Goal: Communication & Community: Ask a question

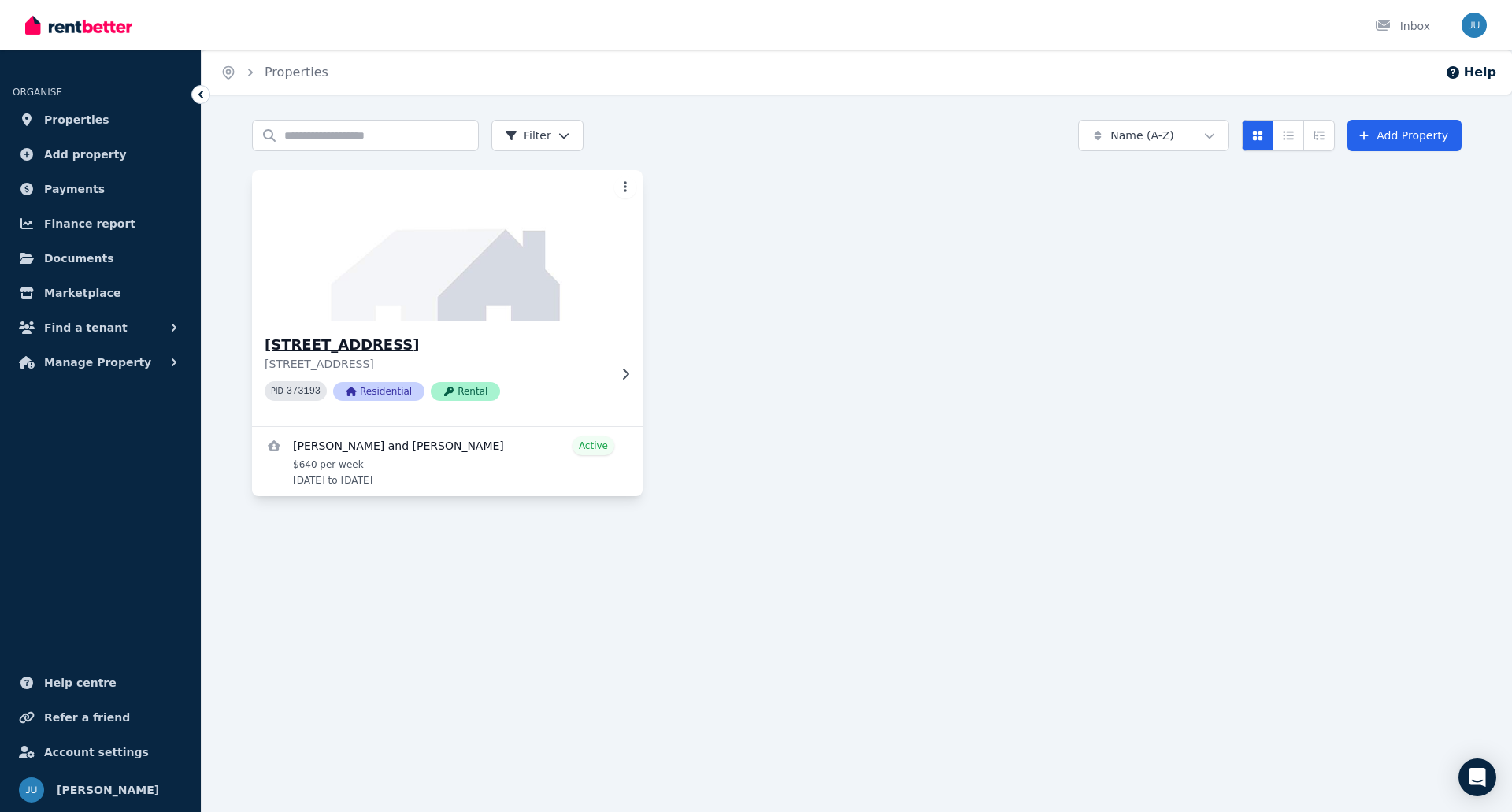
click at [564, 390] on div "PID 373193 Residential Rental" at bounding box center [436, 391] width 343 height 20
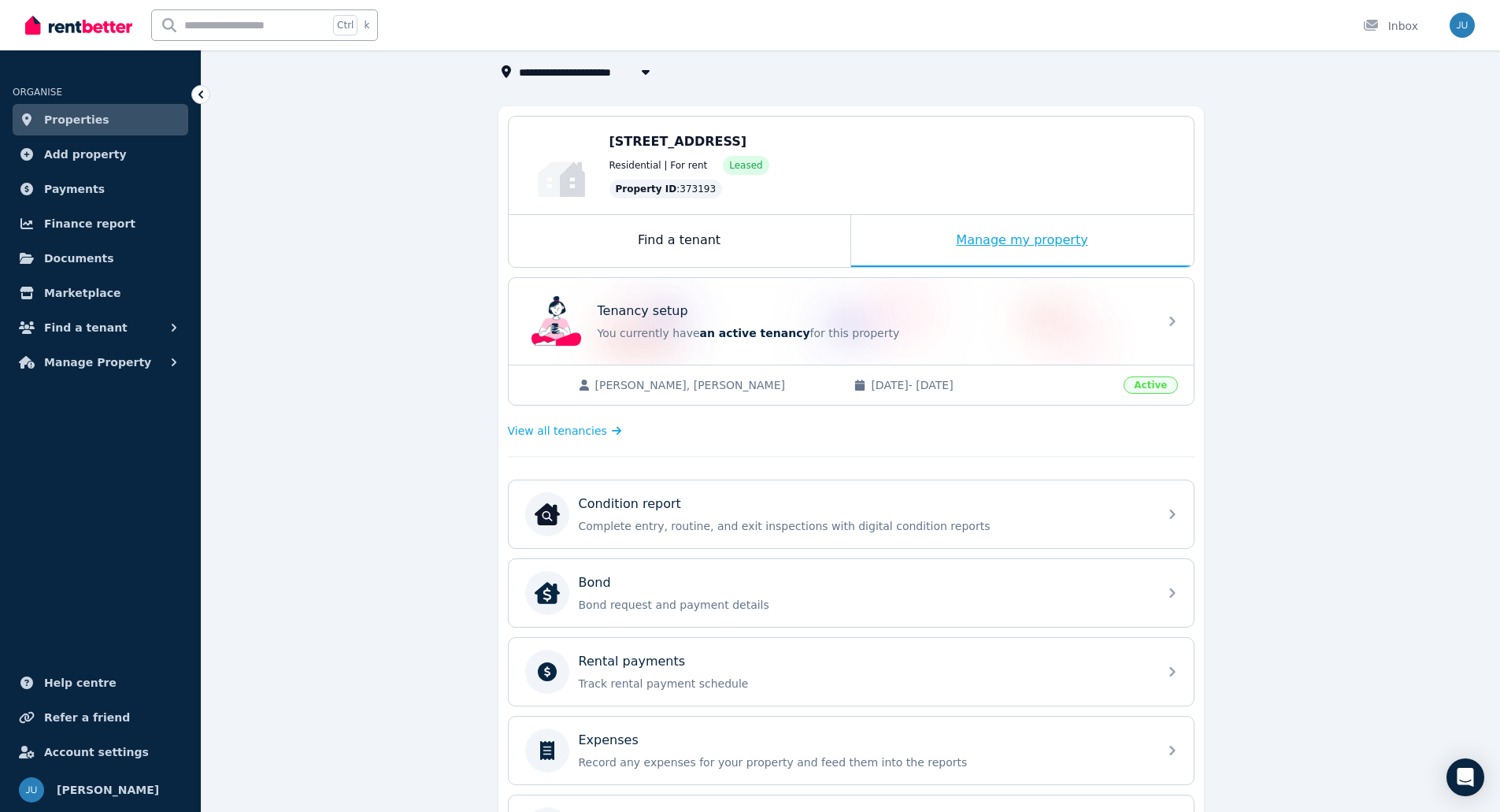
scroll to position [61, 0]
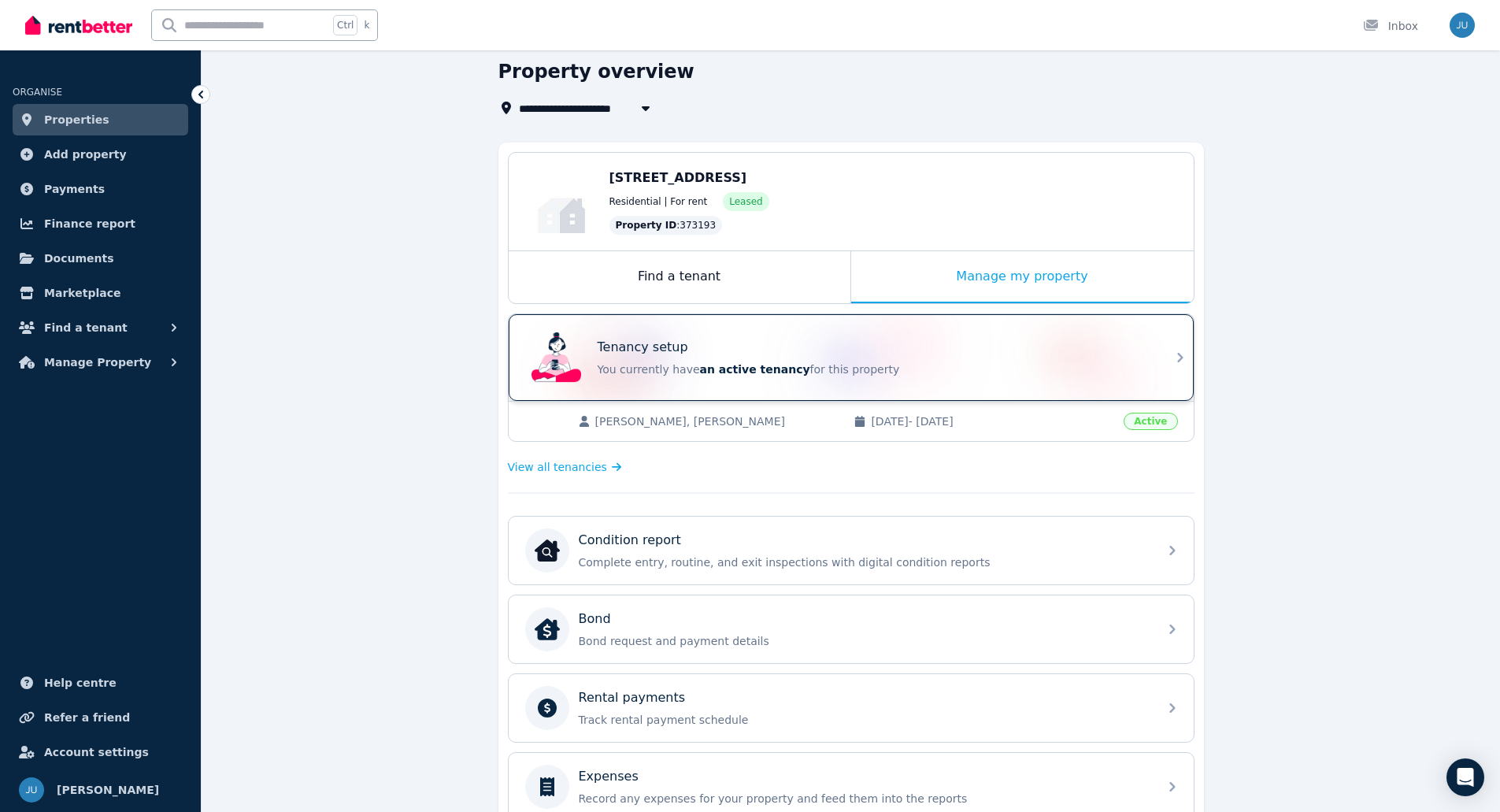
click at [1155, 355] on div "Tenancy setup You currently have an active tenancy for this property" at bounding box center [851, 358] width 685 height 87
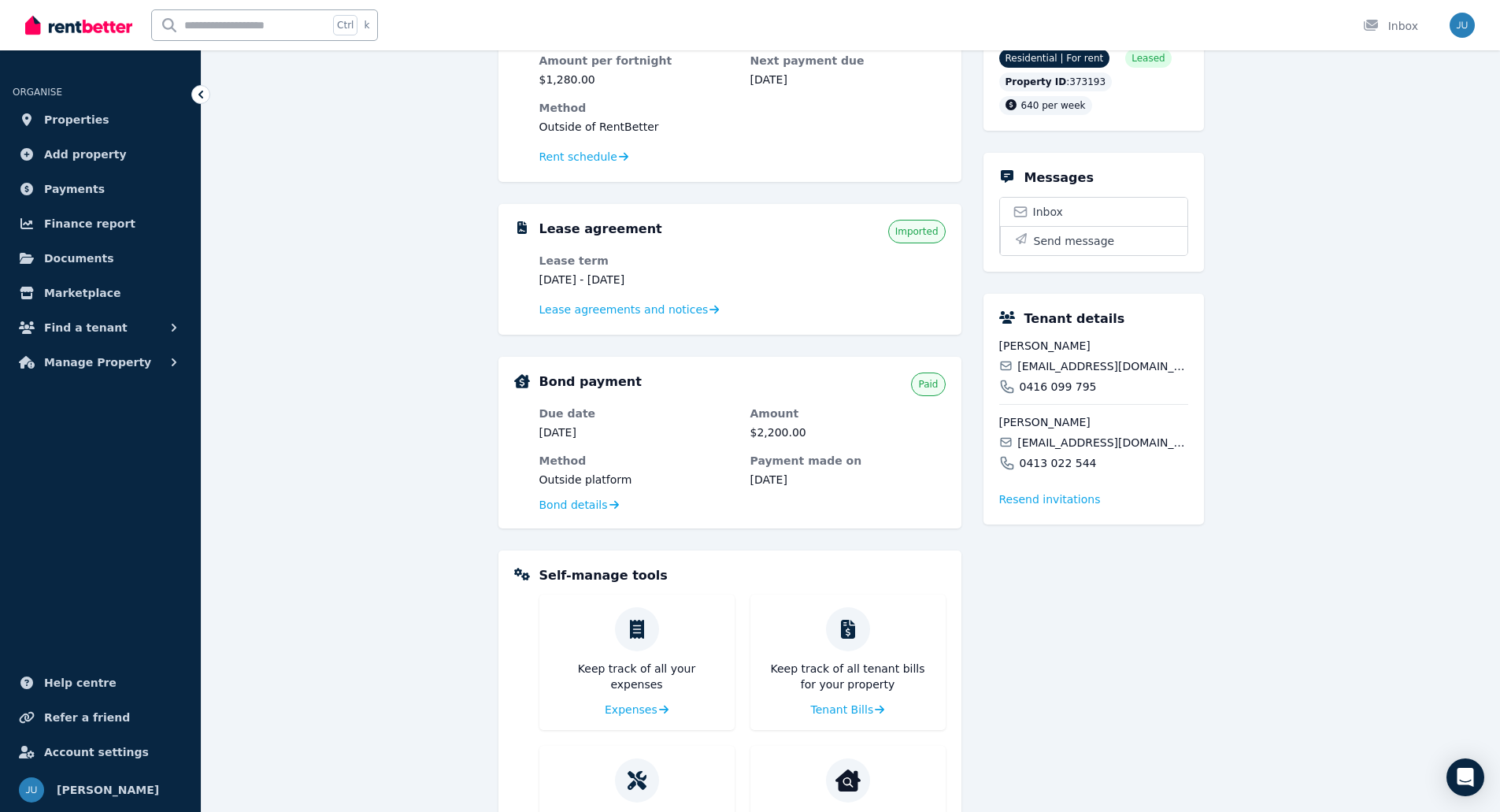
scroll to position [167, 0]
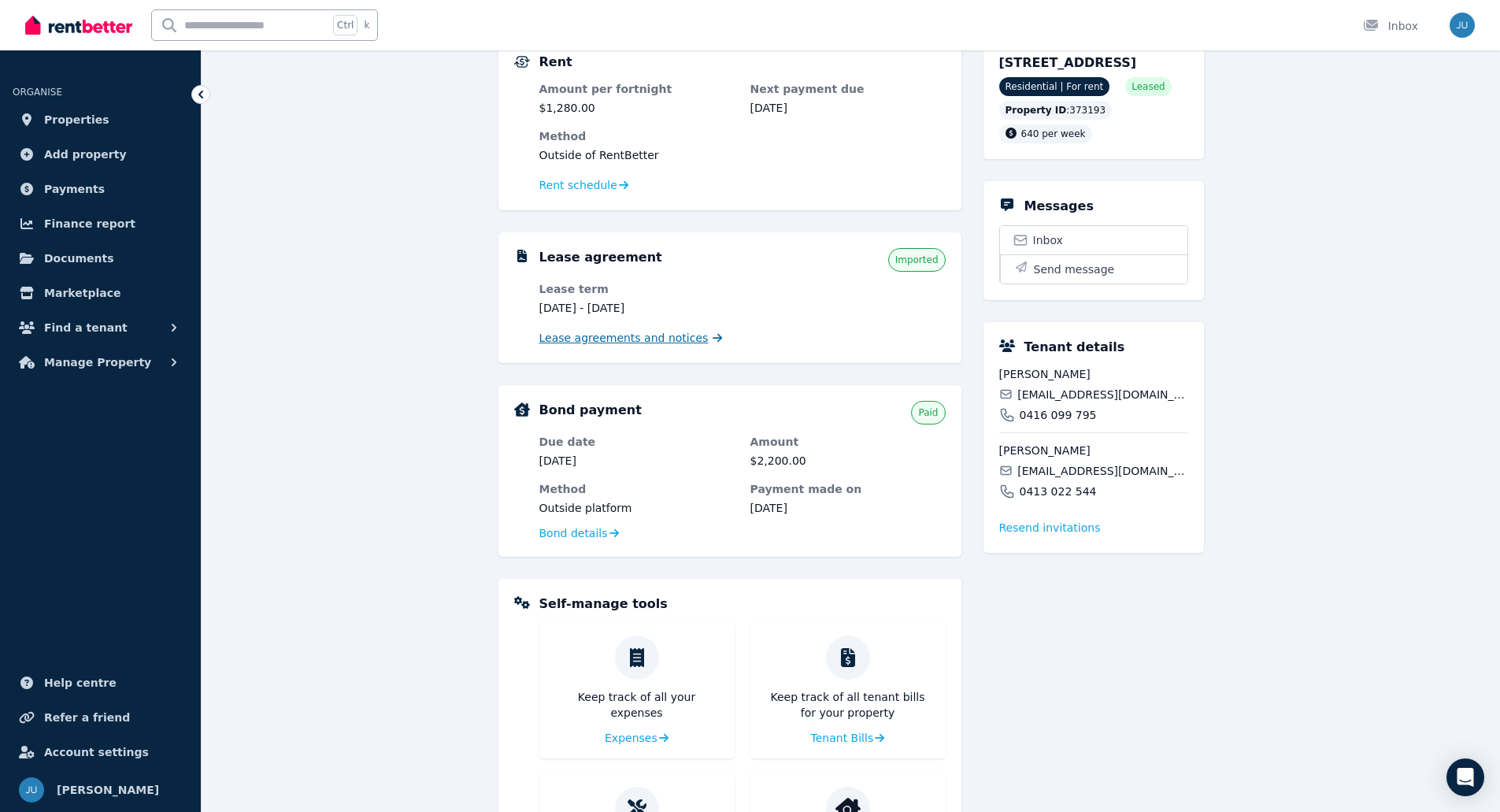
click at [615, 344] on span "Lease agreements and notices" at bounding box center [624, 338] width 170 height 16
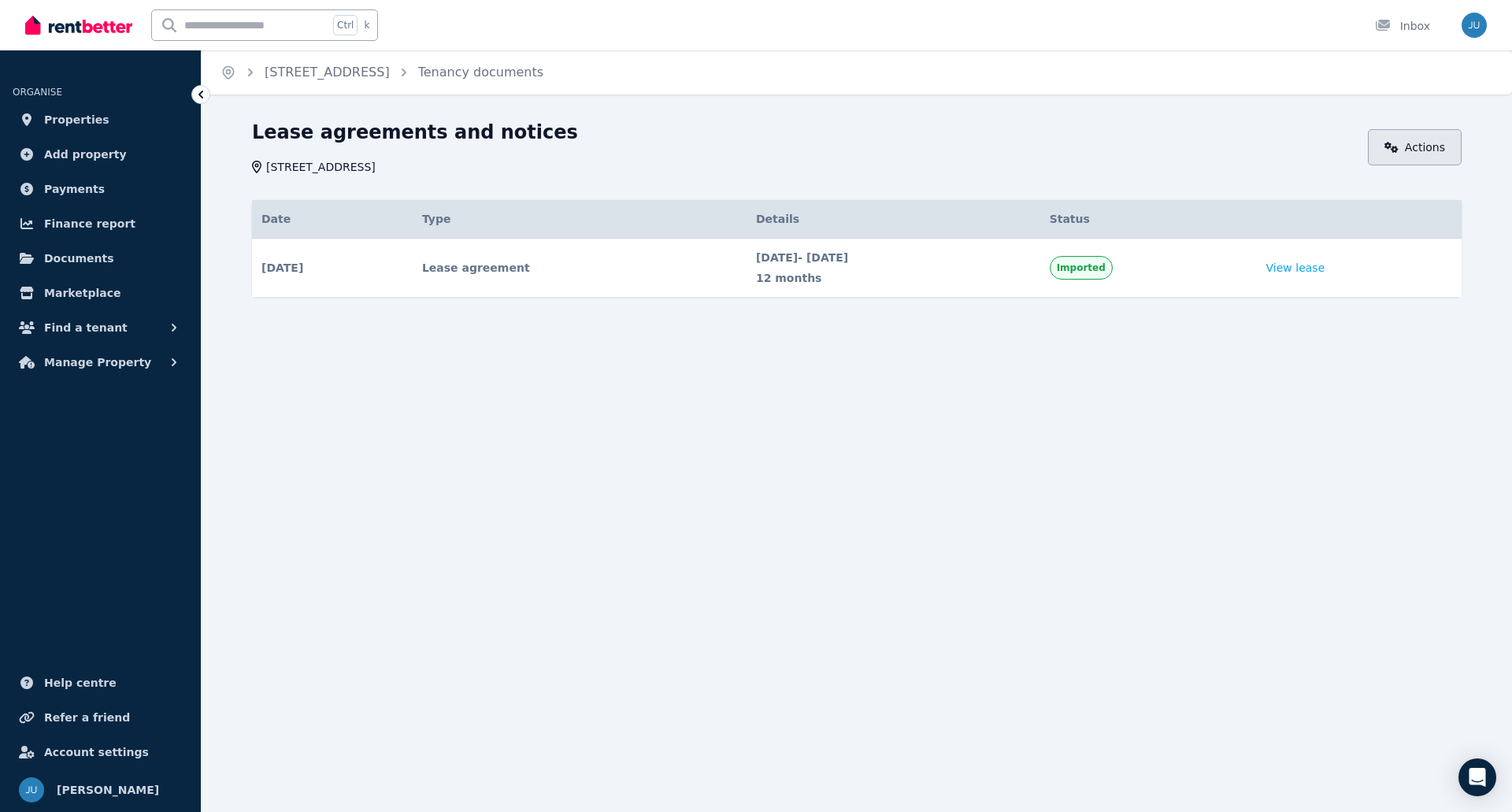
click at [1441, 159] on link "Actions" at bounding box center [1414, 147] width 94 height 36
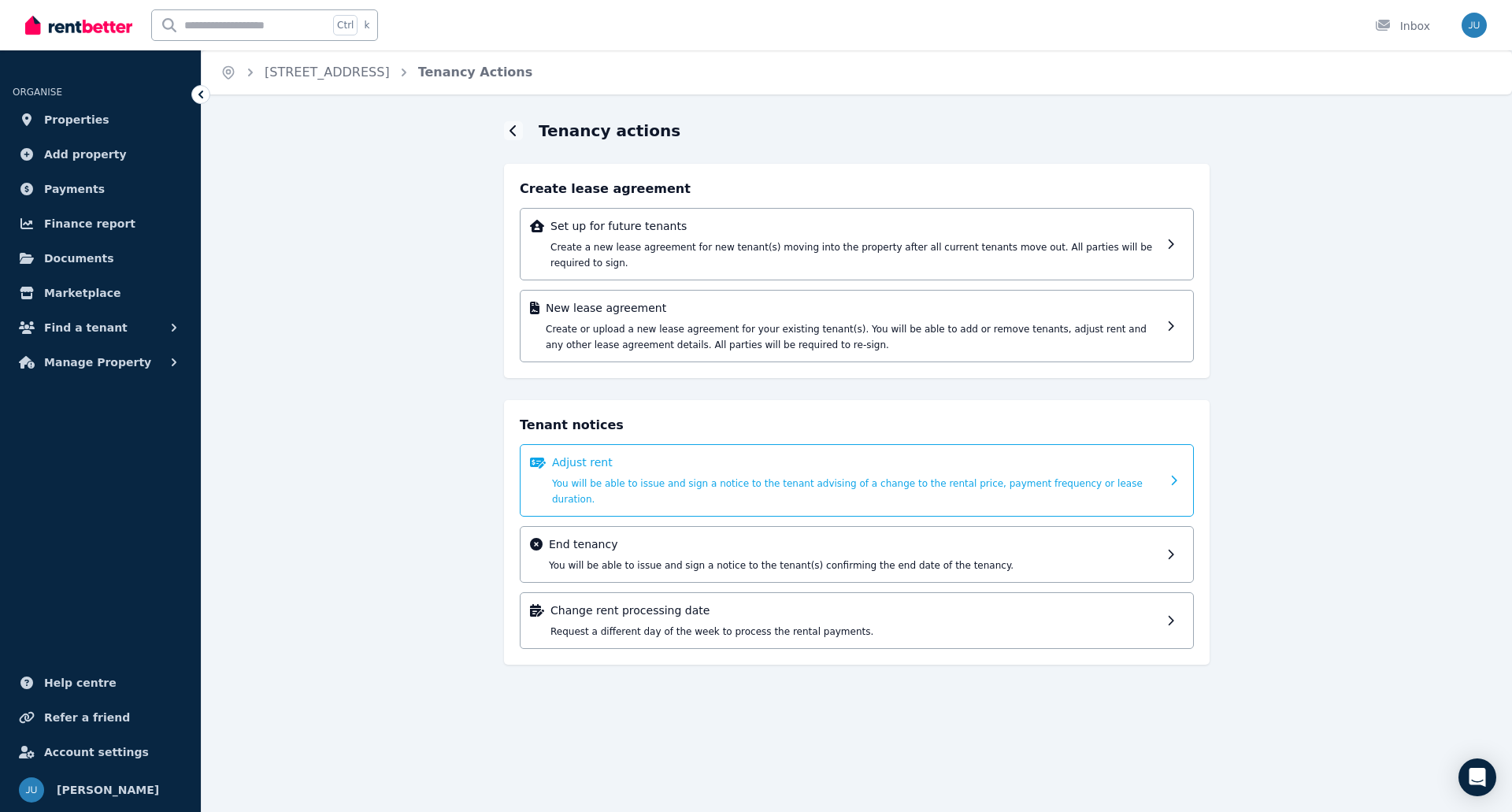
click at [1169, 454] on div at bounding box center [1175, 480] width 17 height 52
select select "**********"
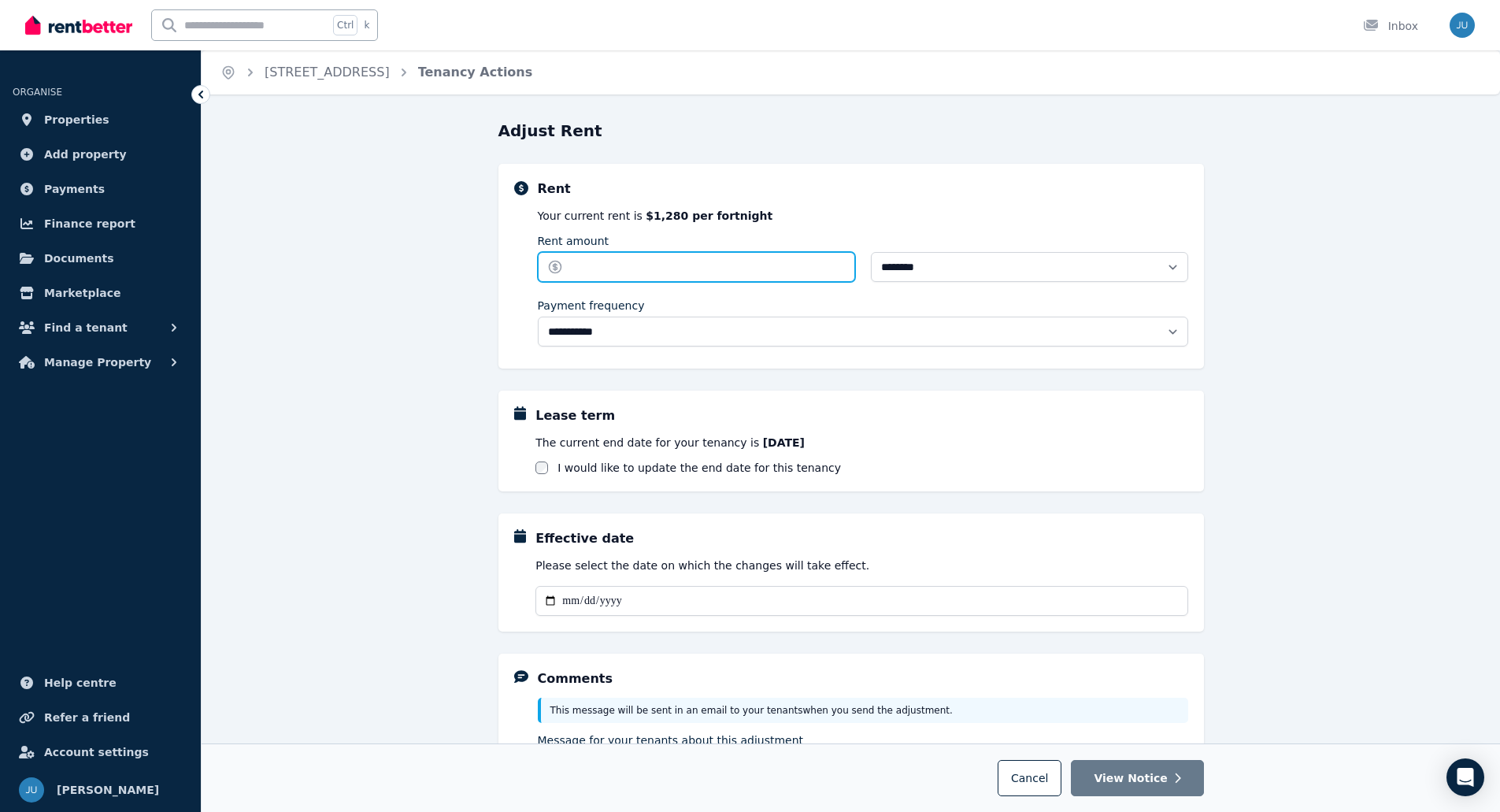
click at [649, 263] on input "Rent amount" at bounding box center [697, 267] width 317 height 30
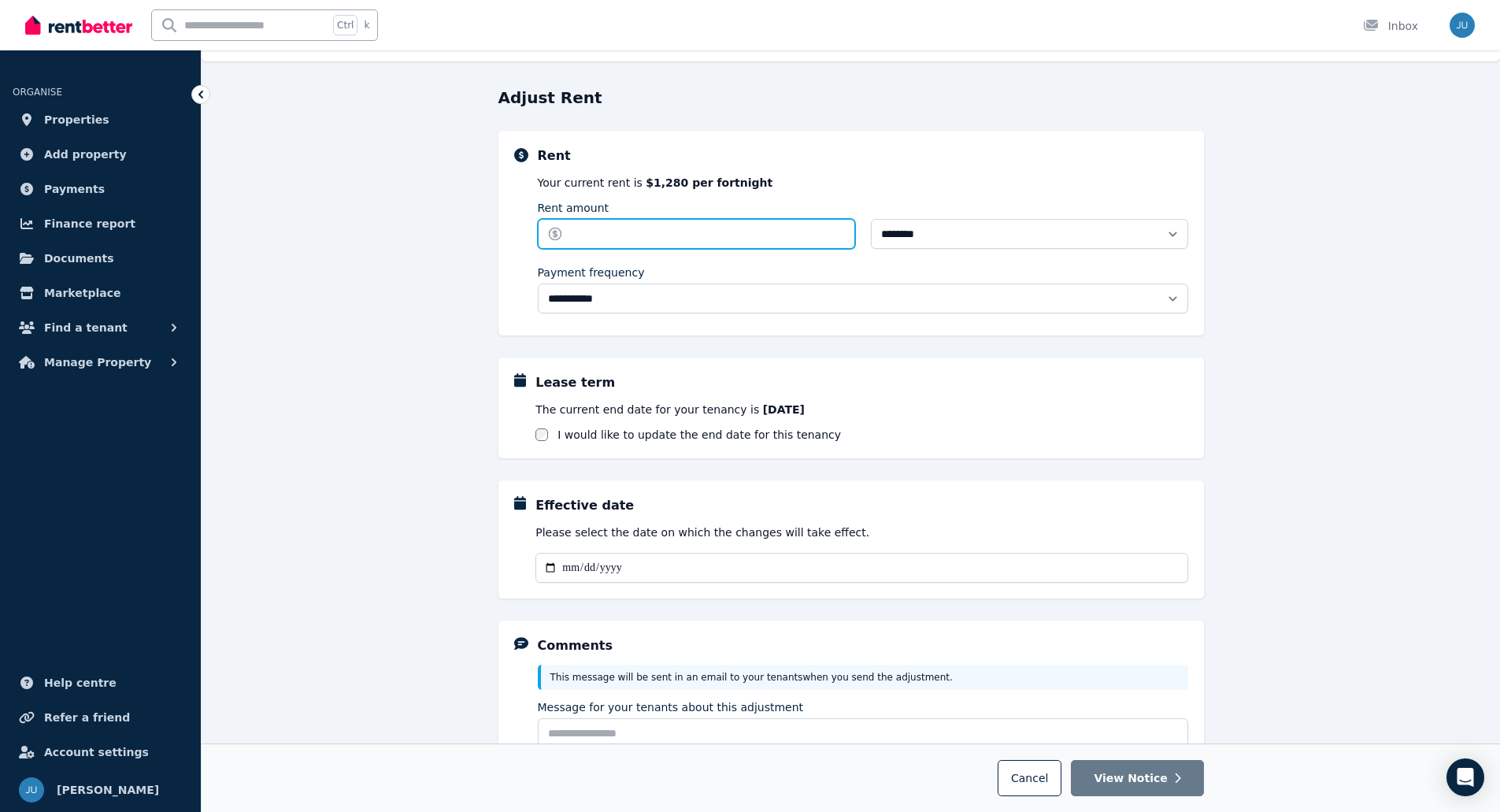
scroll to position [25, 0]
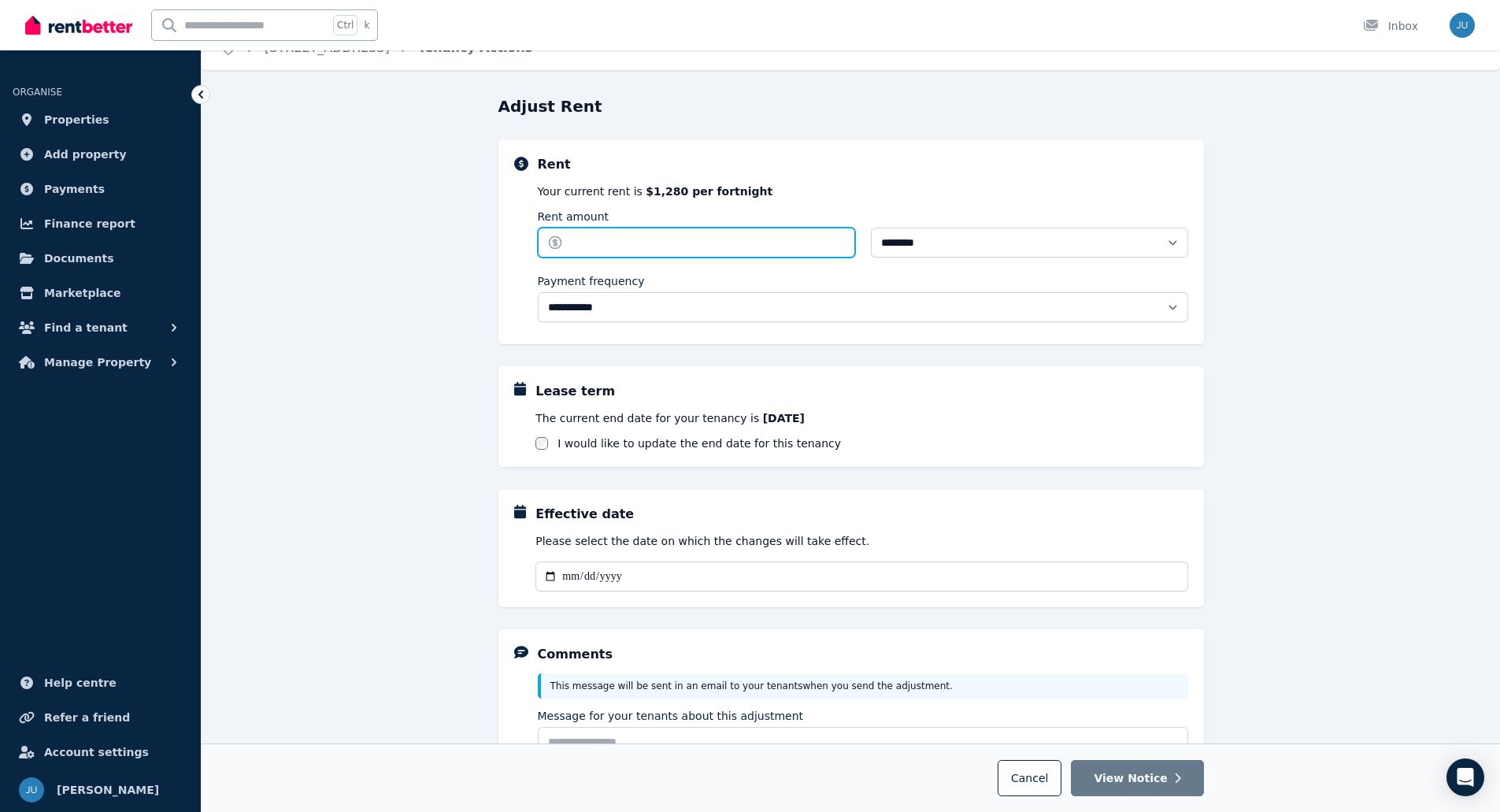
type input "*"
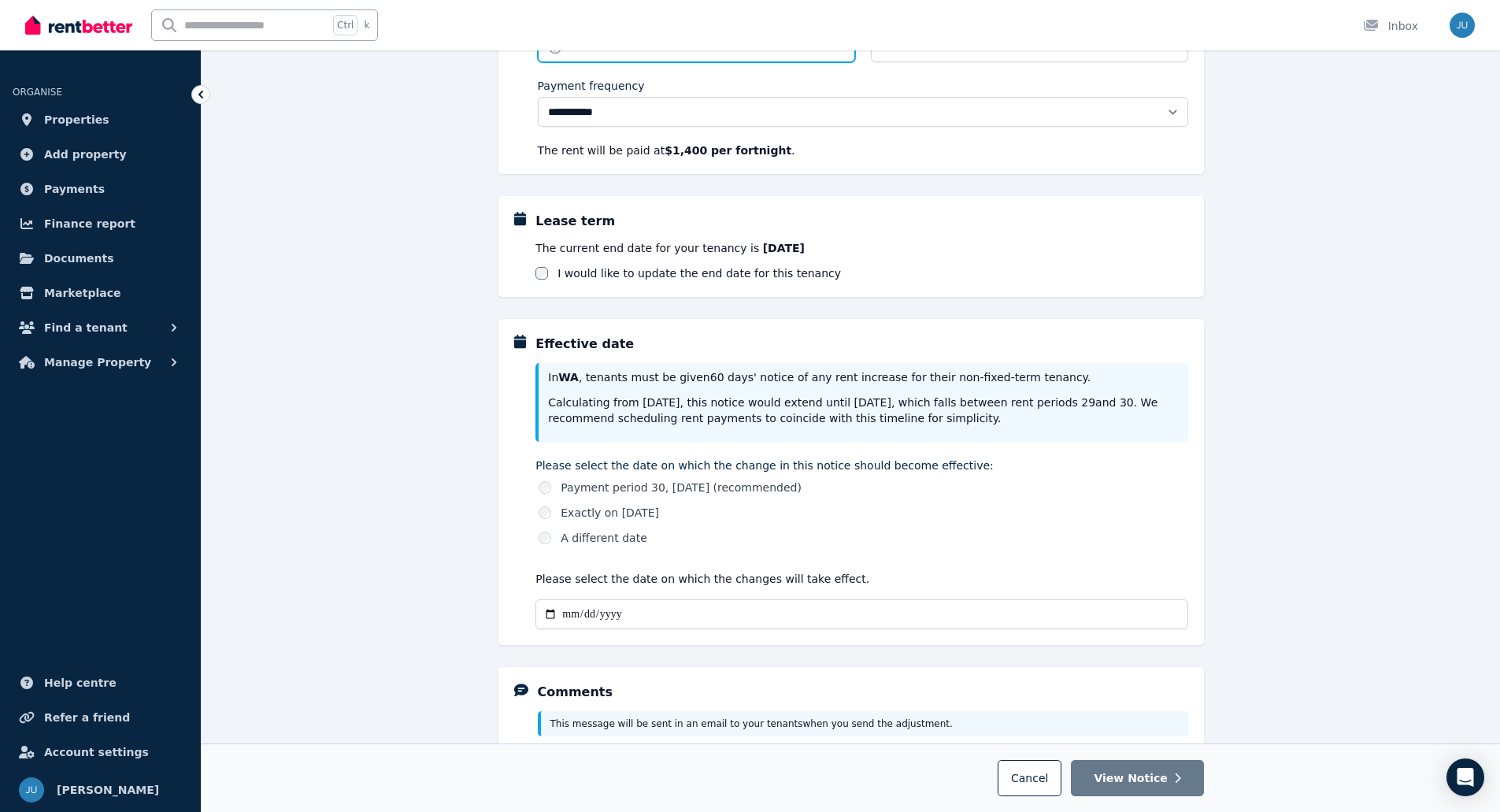
scroll to position [260, 0]
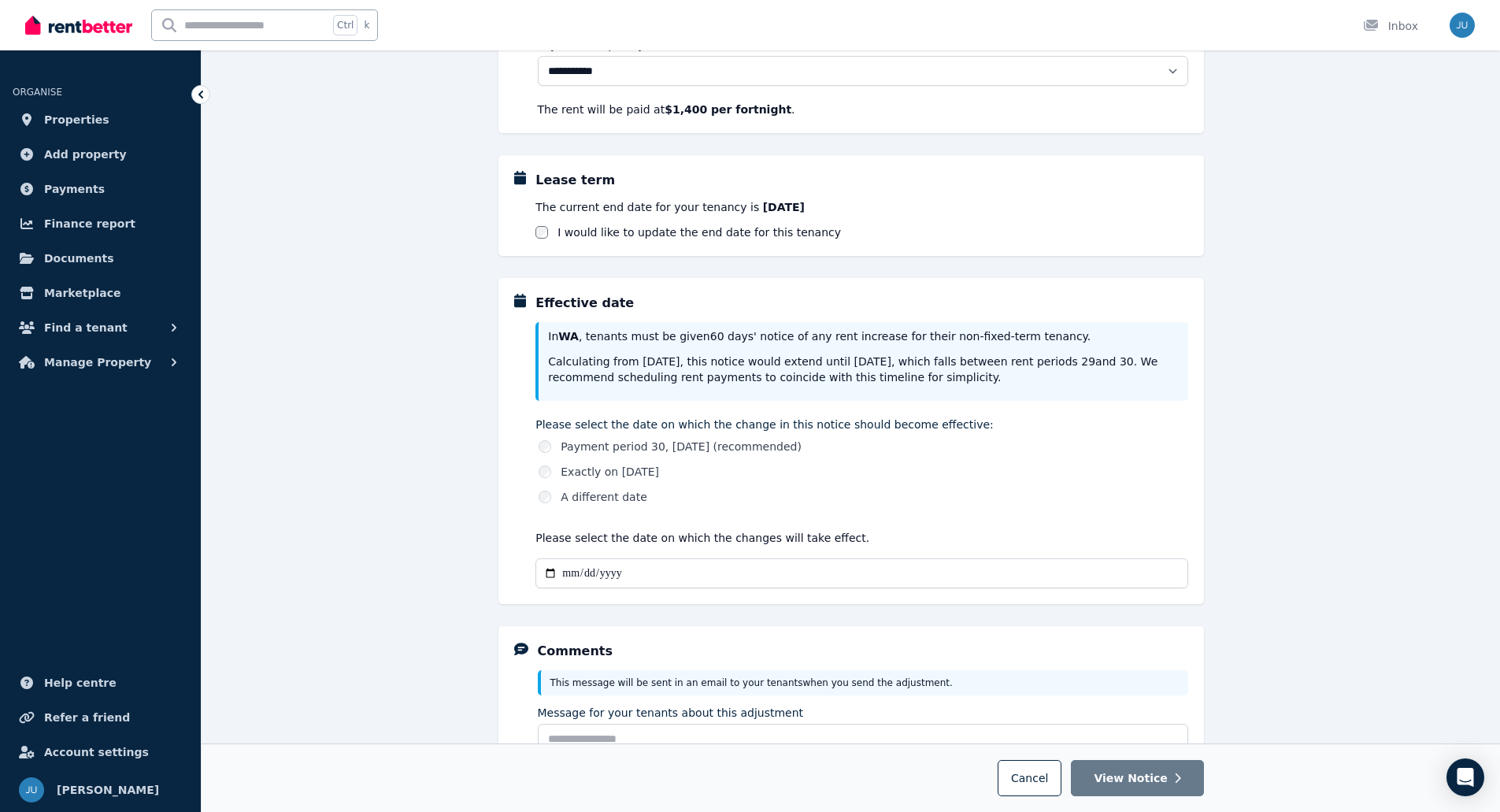
type input "***"
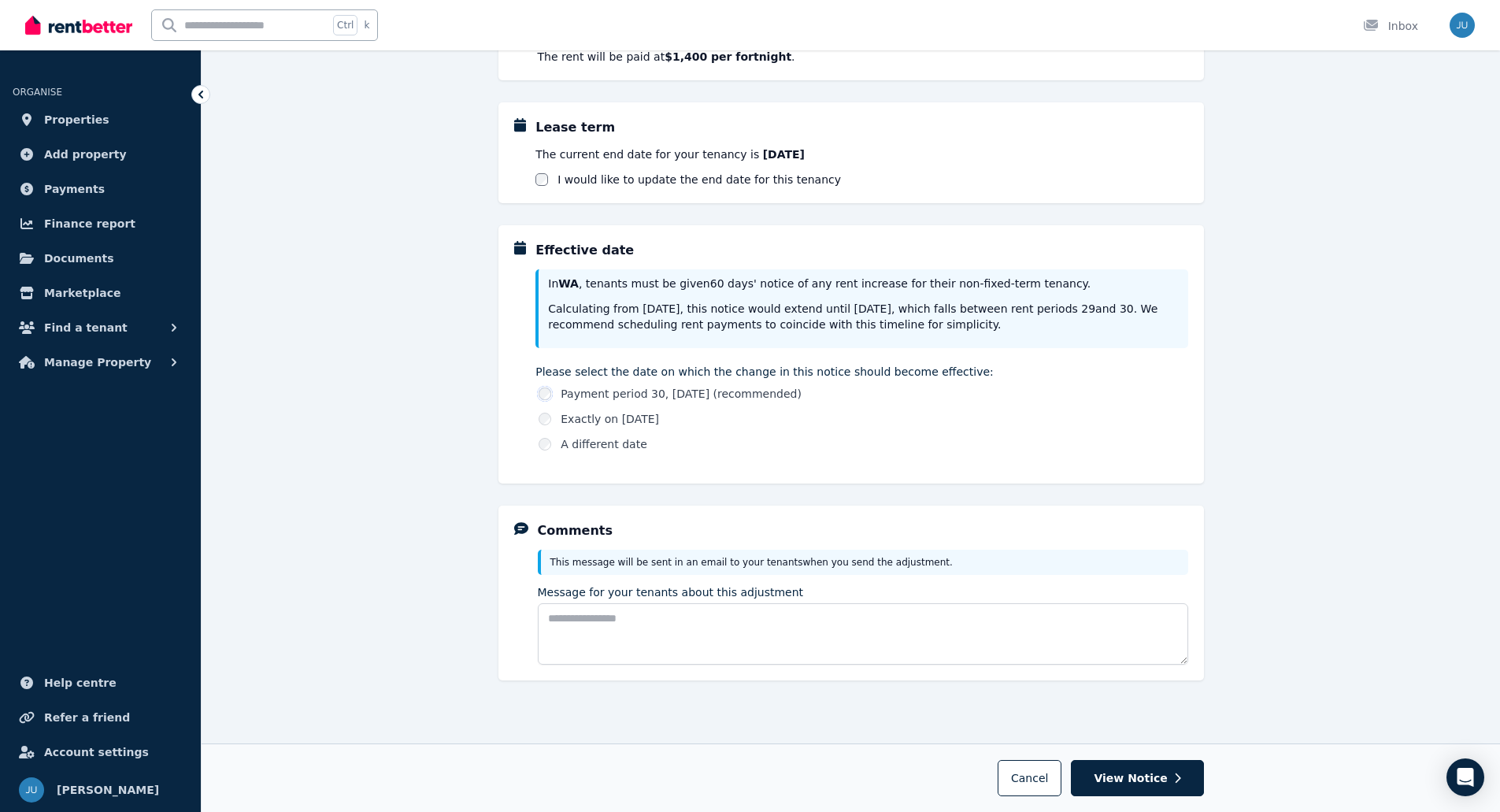
scroll to position [347, 0]
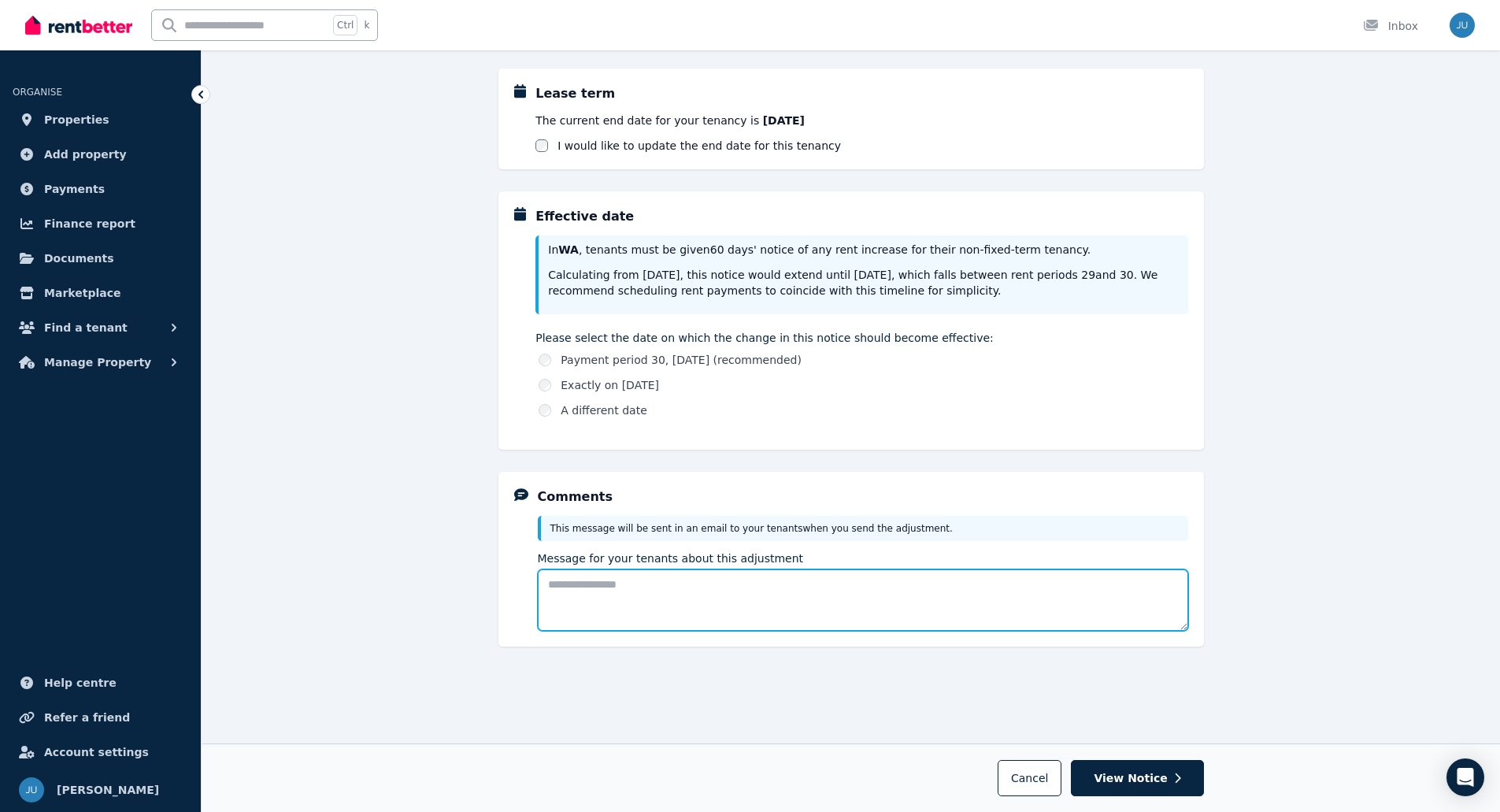
click at [622, 590] on textarea "Message for your tenants about this adjustment" at bounding box center [863, 600] width 650 height 61
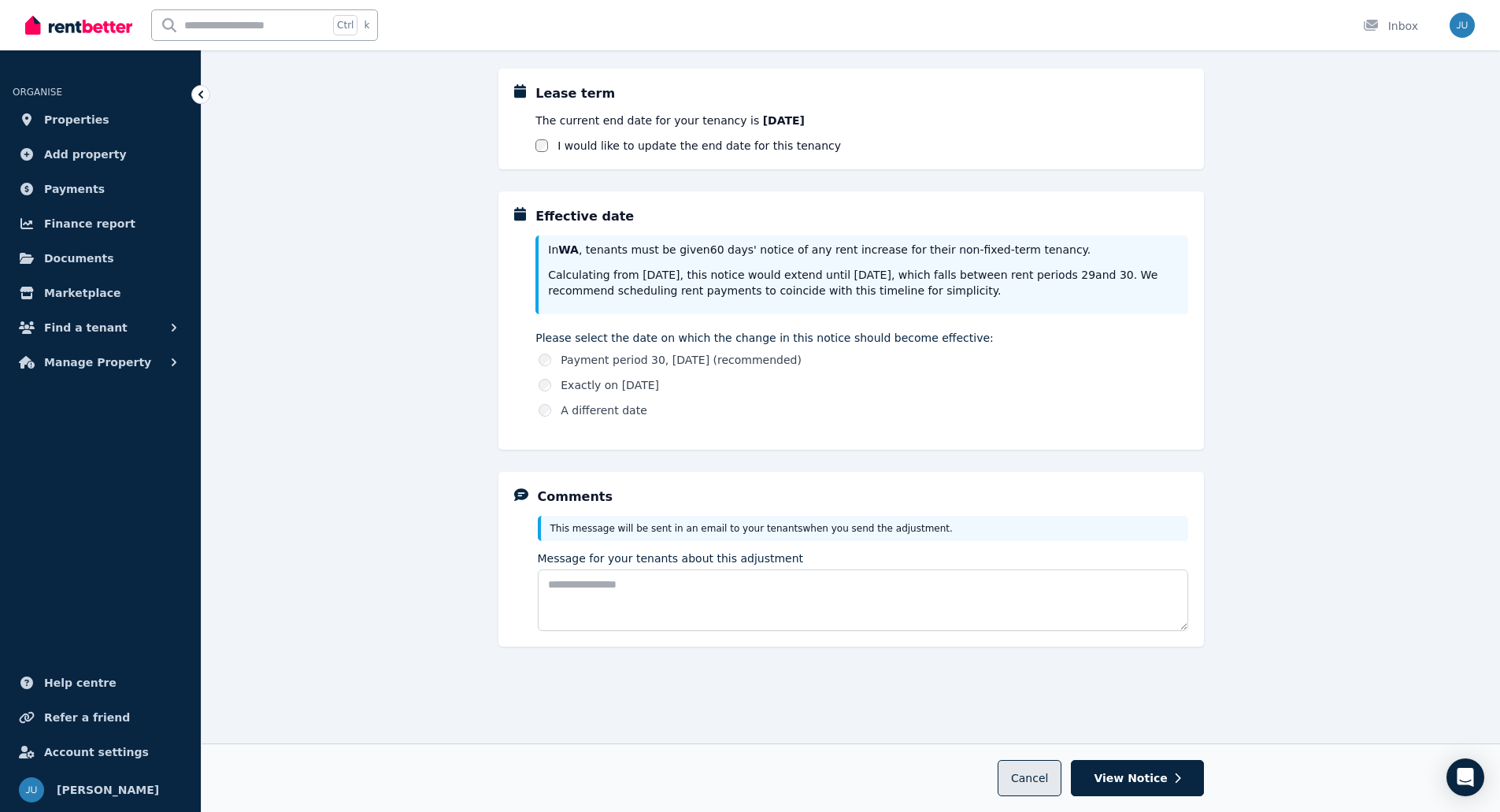
click at [1041, 779] on span "Cancel" at bounding box center [1030, 778] width 37 height 13
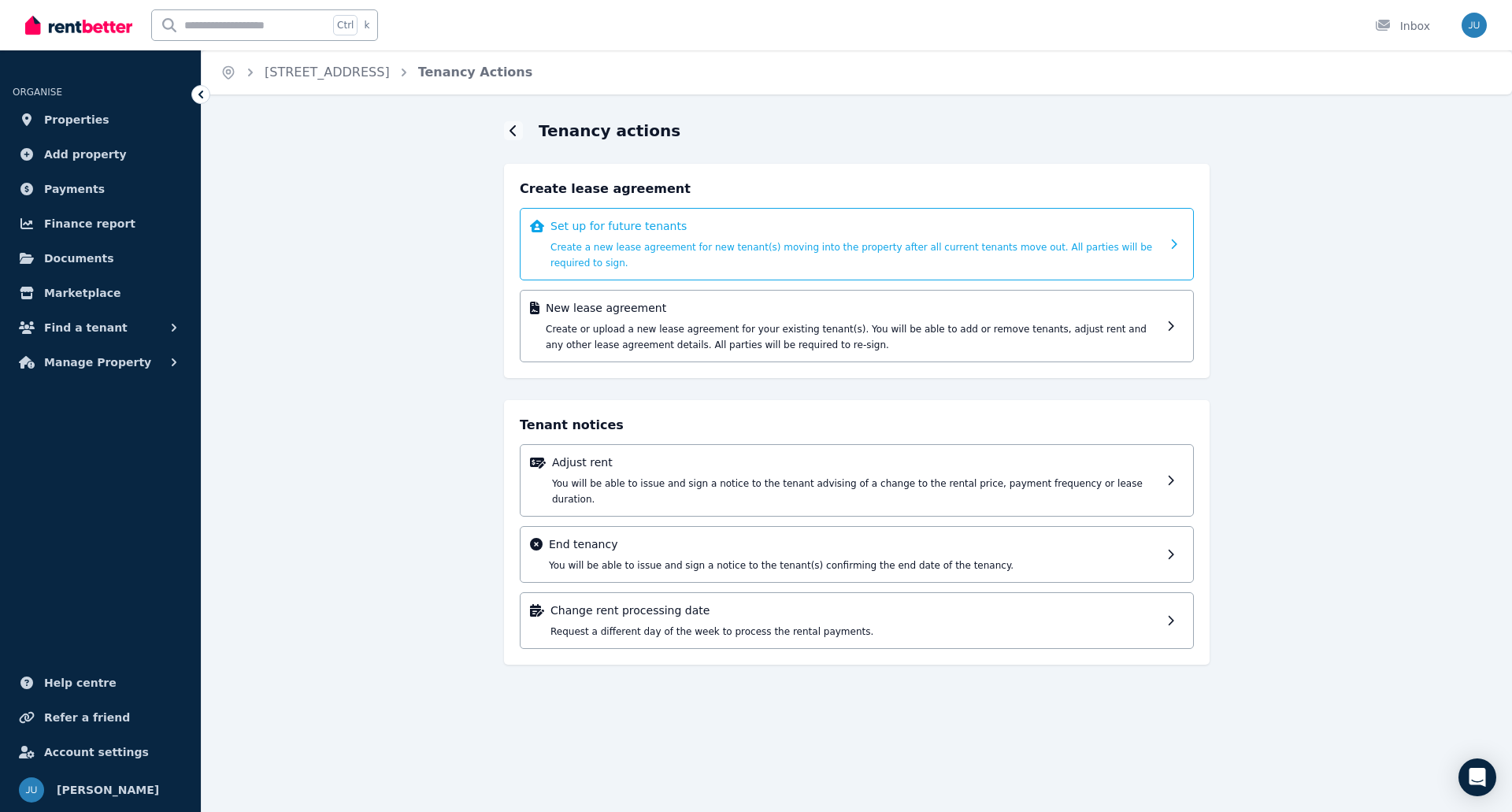
click at [664, 231] on p "Set up for future tenants" at bounding box center [856, 226] width 610 height 16
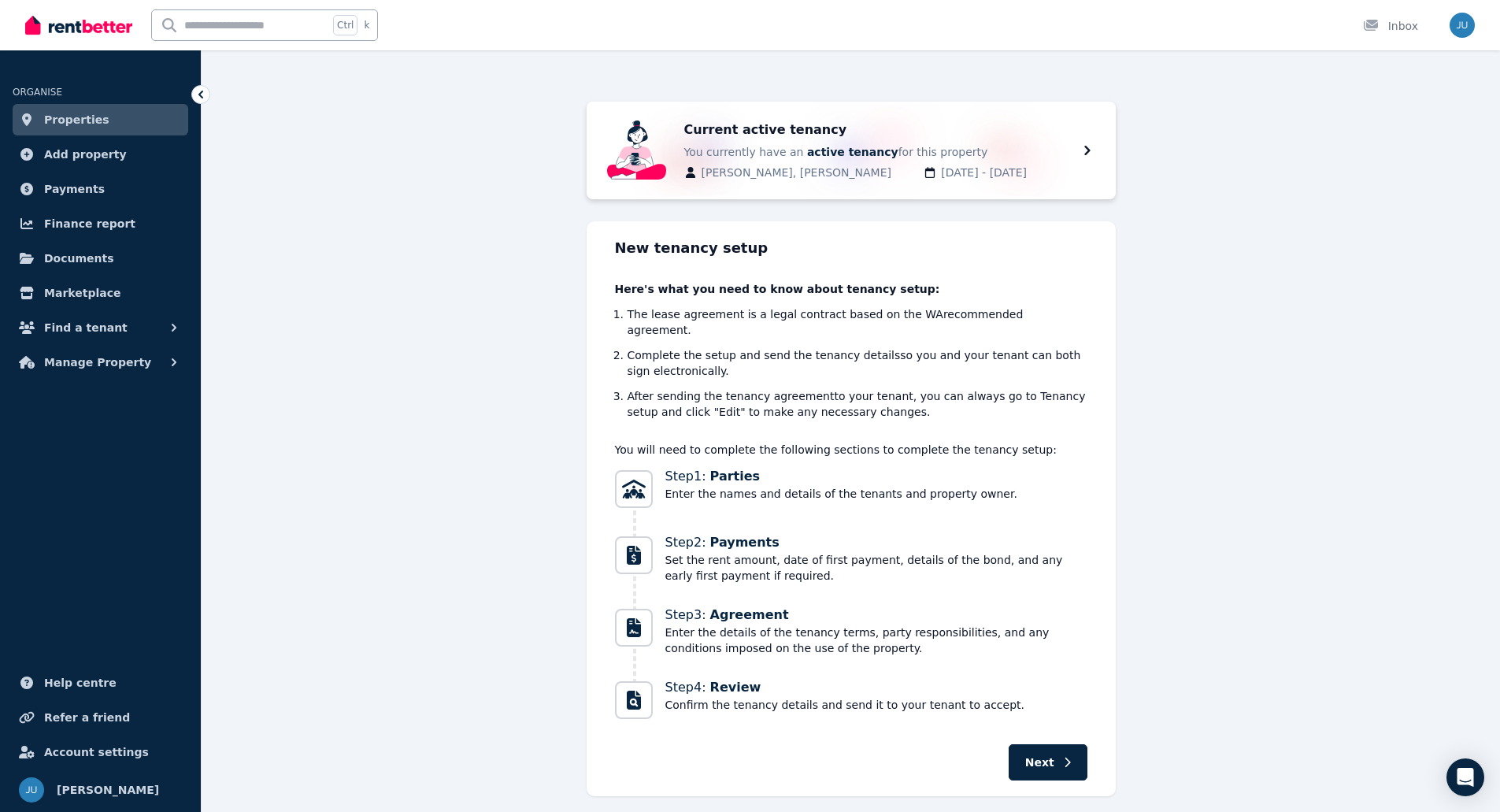
scroll to position [72, 0]
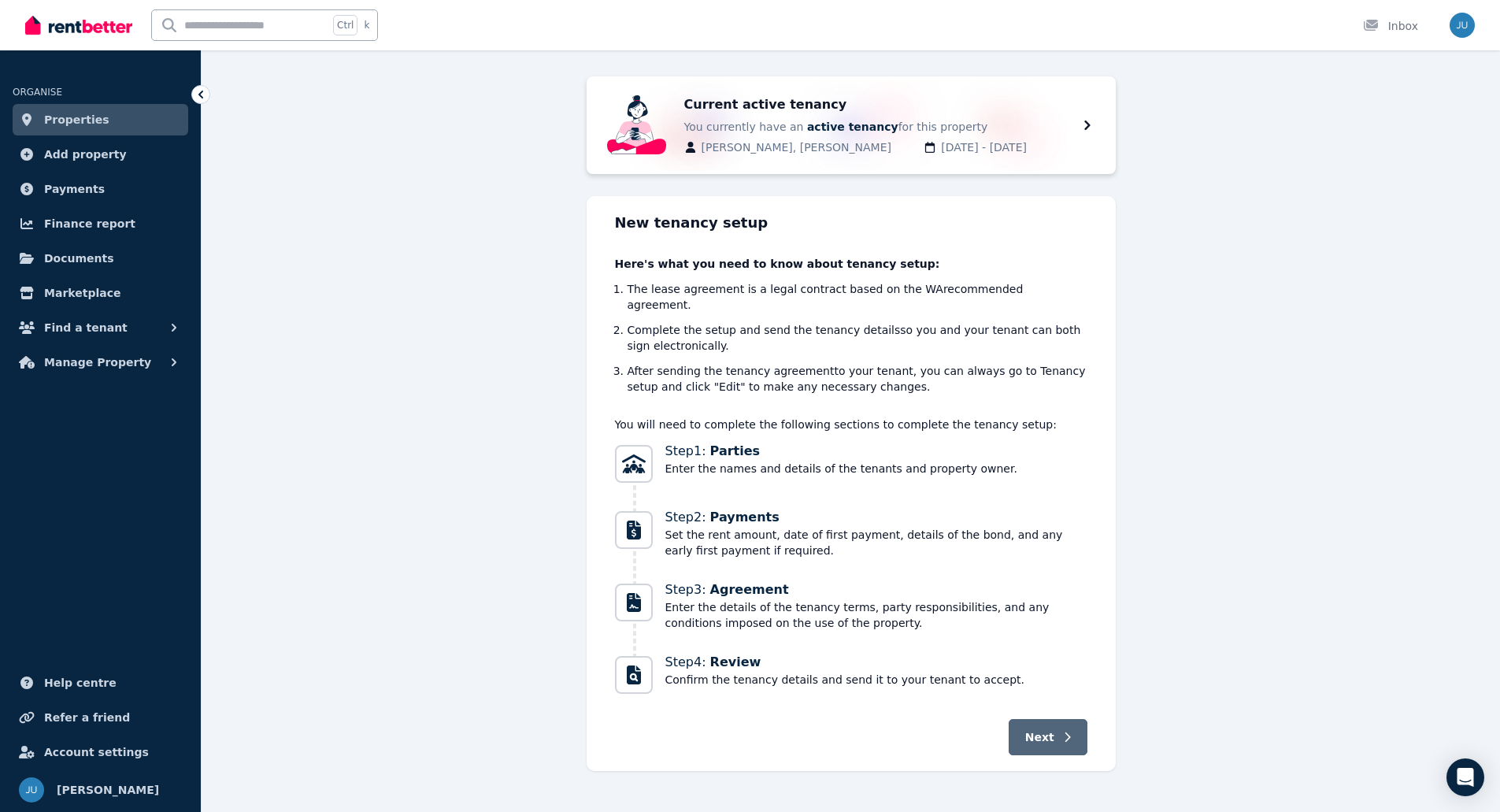
click at [1056, 719] on button "Next" at bounding box center [1049, 737] width 79 height 36
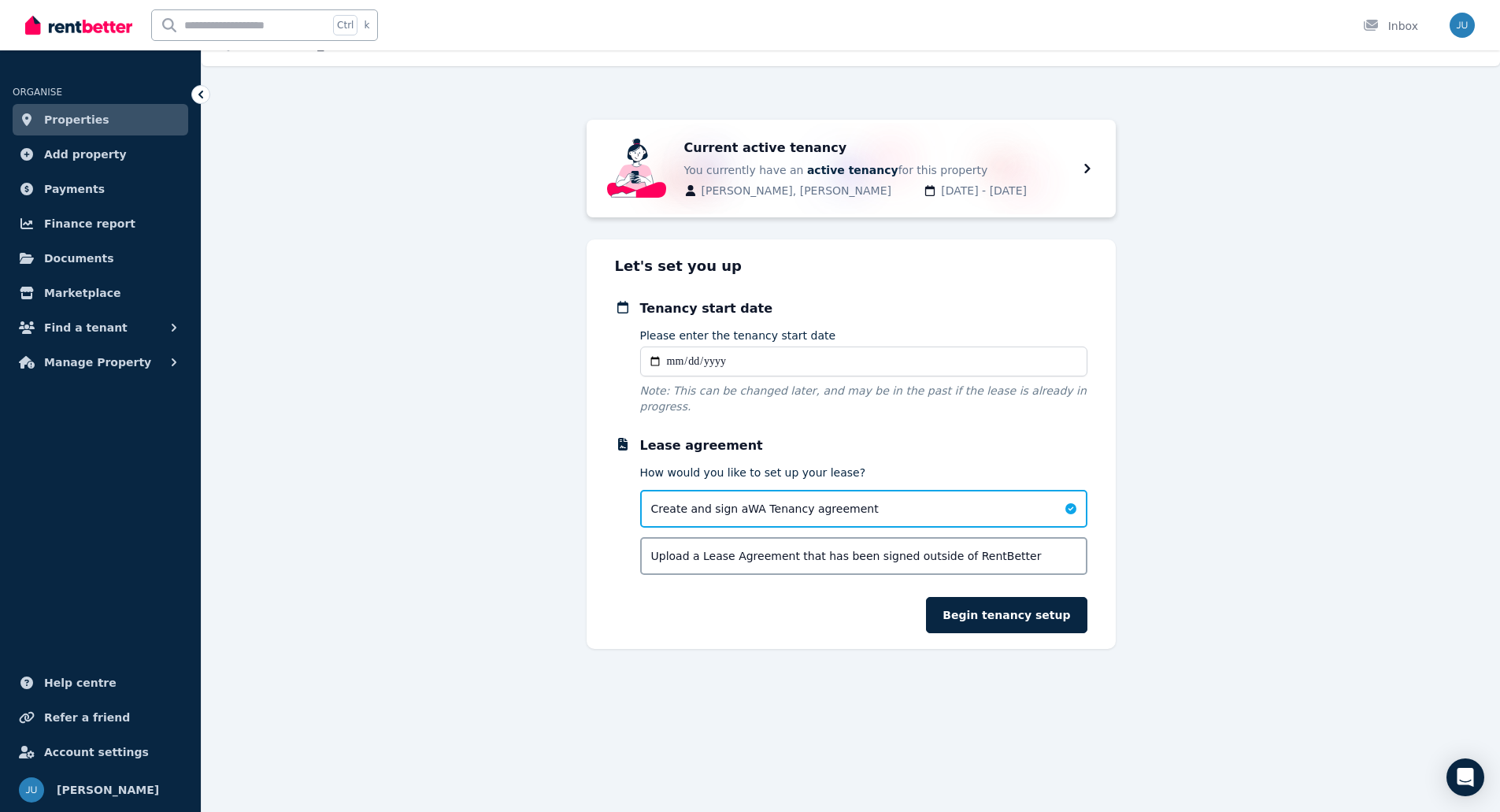
scroll to position [29, 0]
click at [922, 362] on input "Please enter the tenancy start date" at bounding box center [864, 362] width 447 height 30
click at [654, 363] on input "Please enter the tenancy start date" at bounding box center [864, 362] width 447 height 30
click at [898, 363] on input "**********" at bounding box center [864, 362] width 447 height 30
click at [657, 363] on input "**********" at bounding box center [864, 362] width 447 height 30
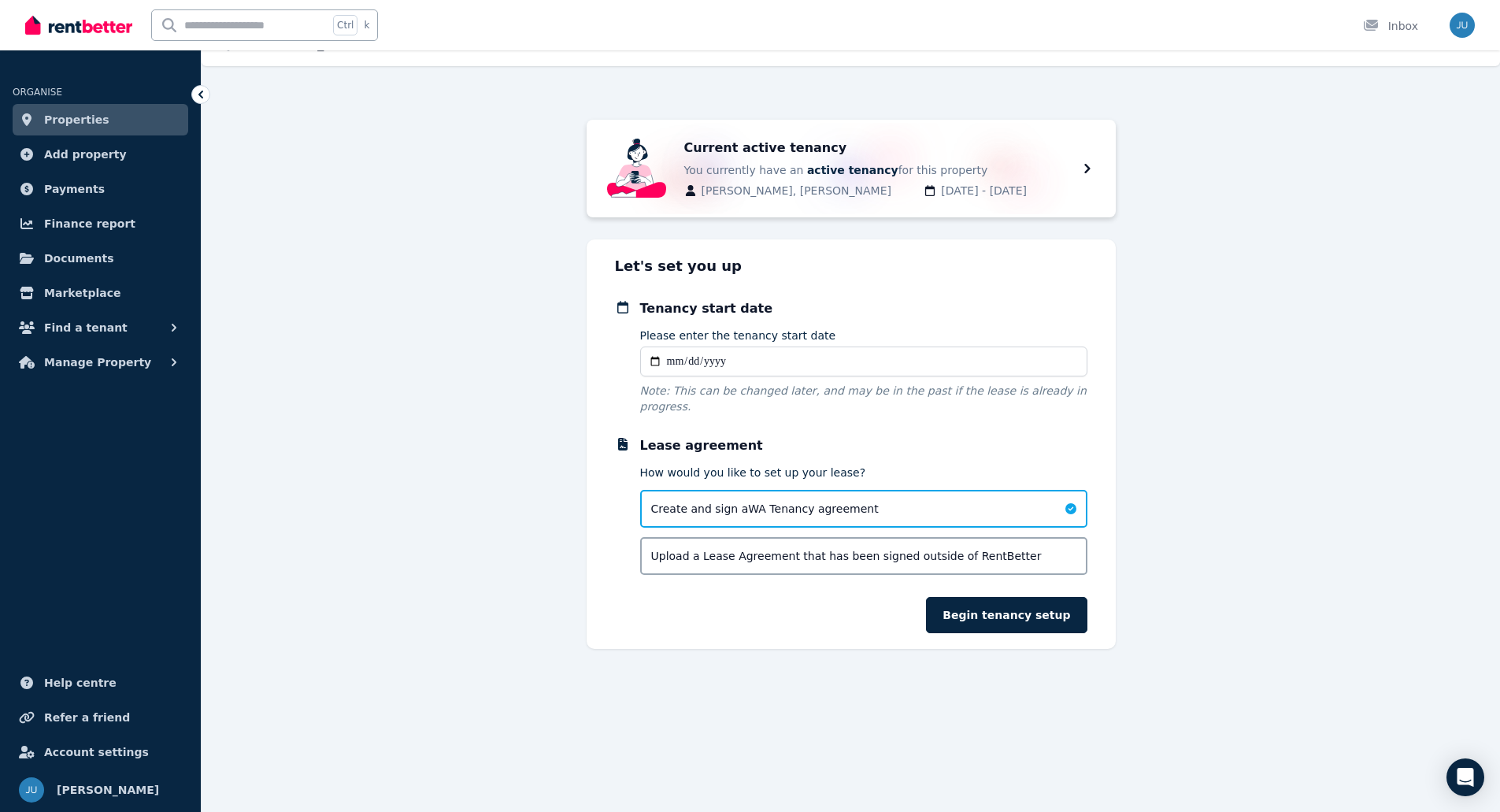
type input "**********"
click at [1005, 600] on button "Begin tenancy setup" at bounding box center [1006, 615] width 161 height 36
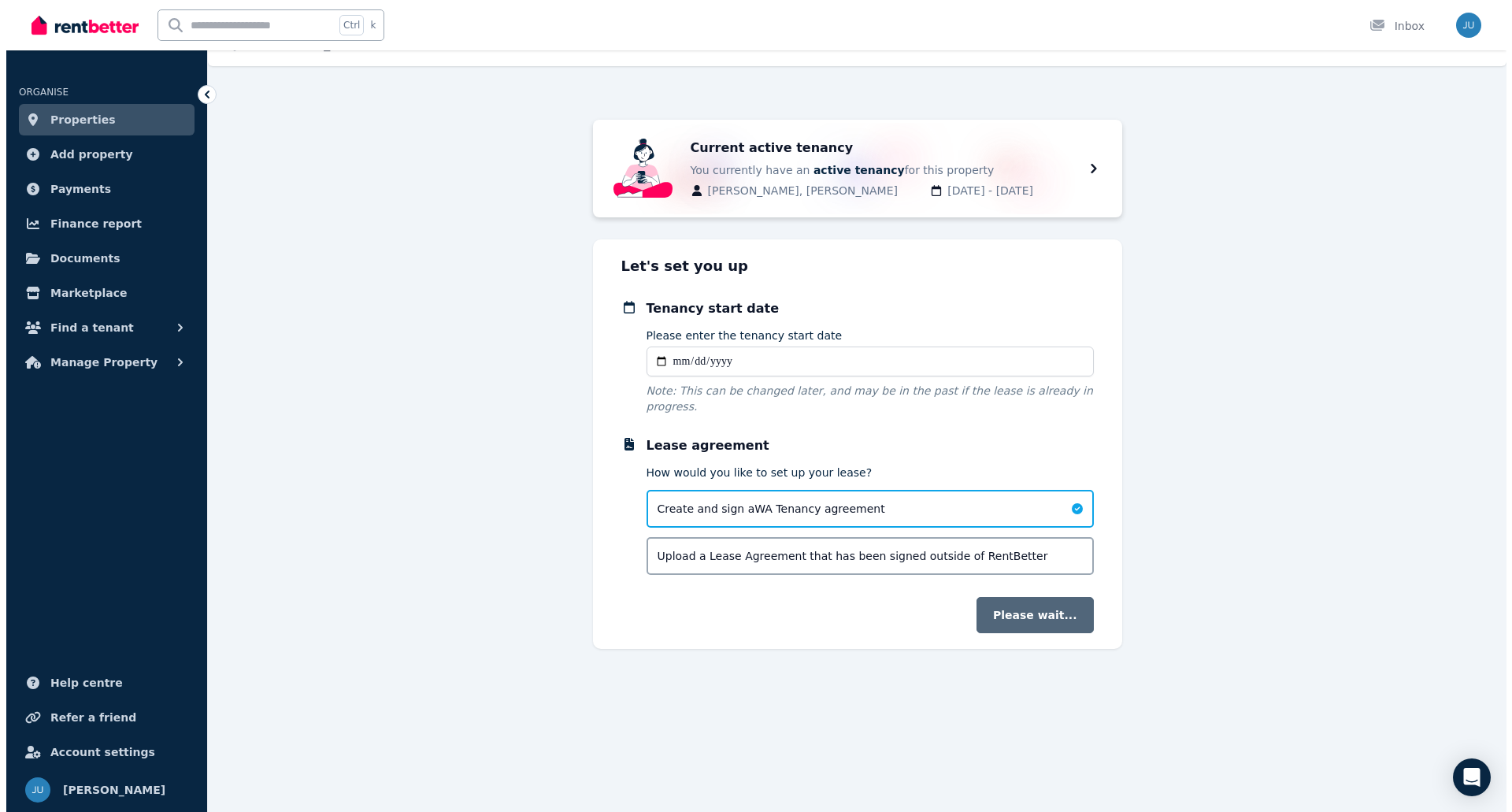
scroll to position [0, 0]
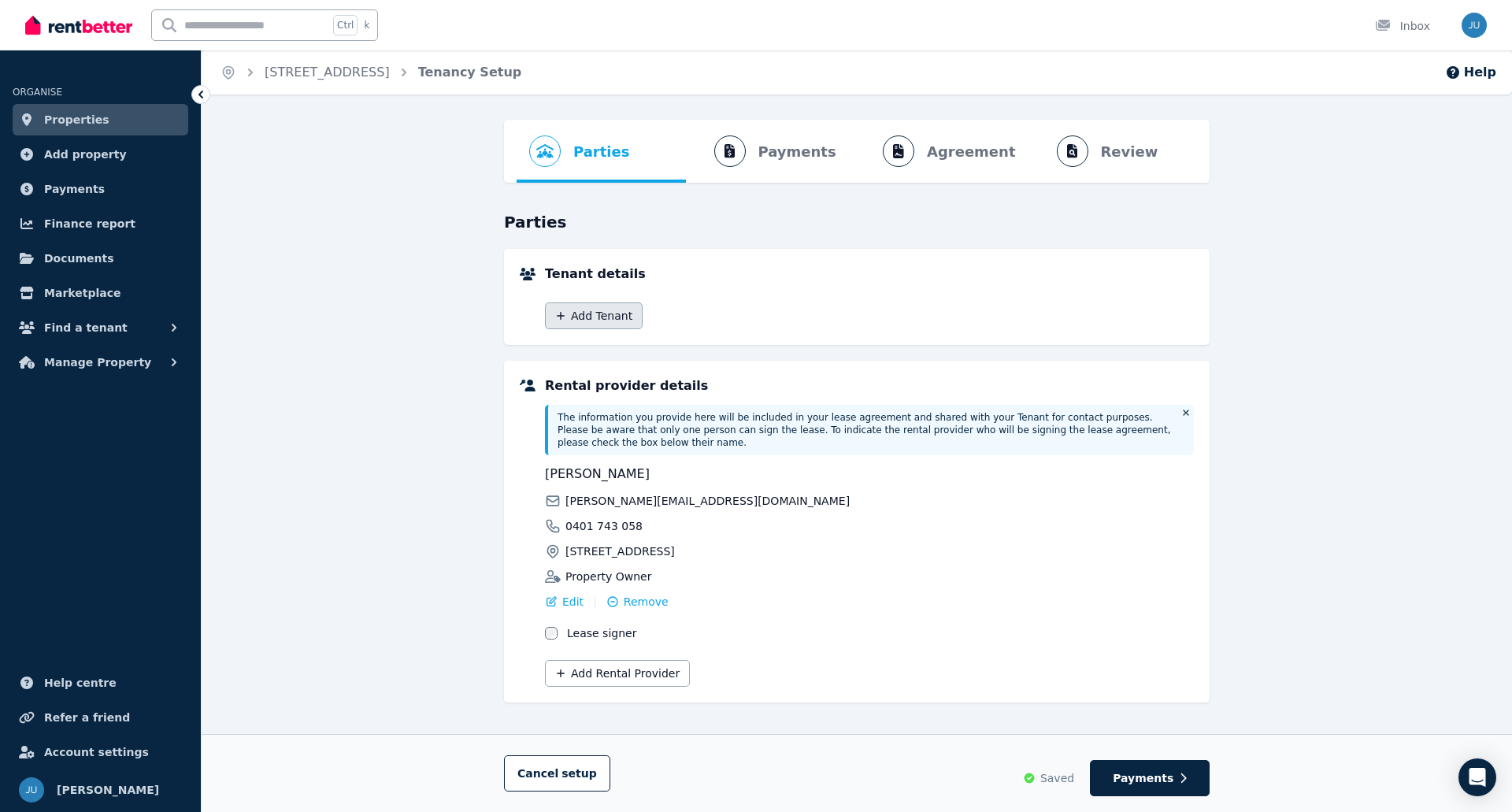
click at [604, 317] on button "Add Tenant" at bounding box center [593, 315] width 98 height 27
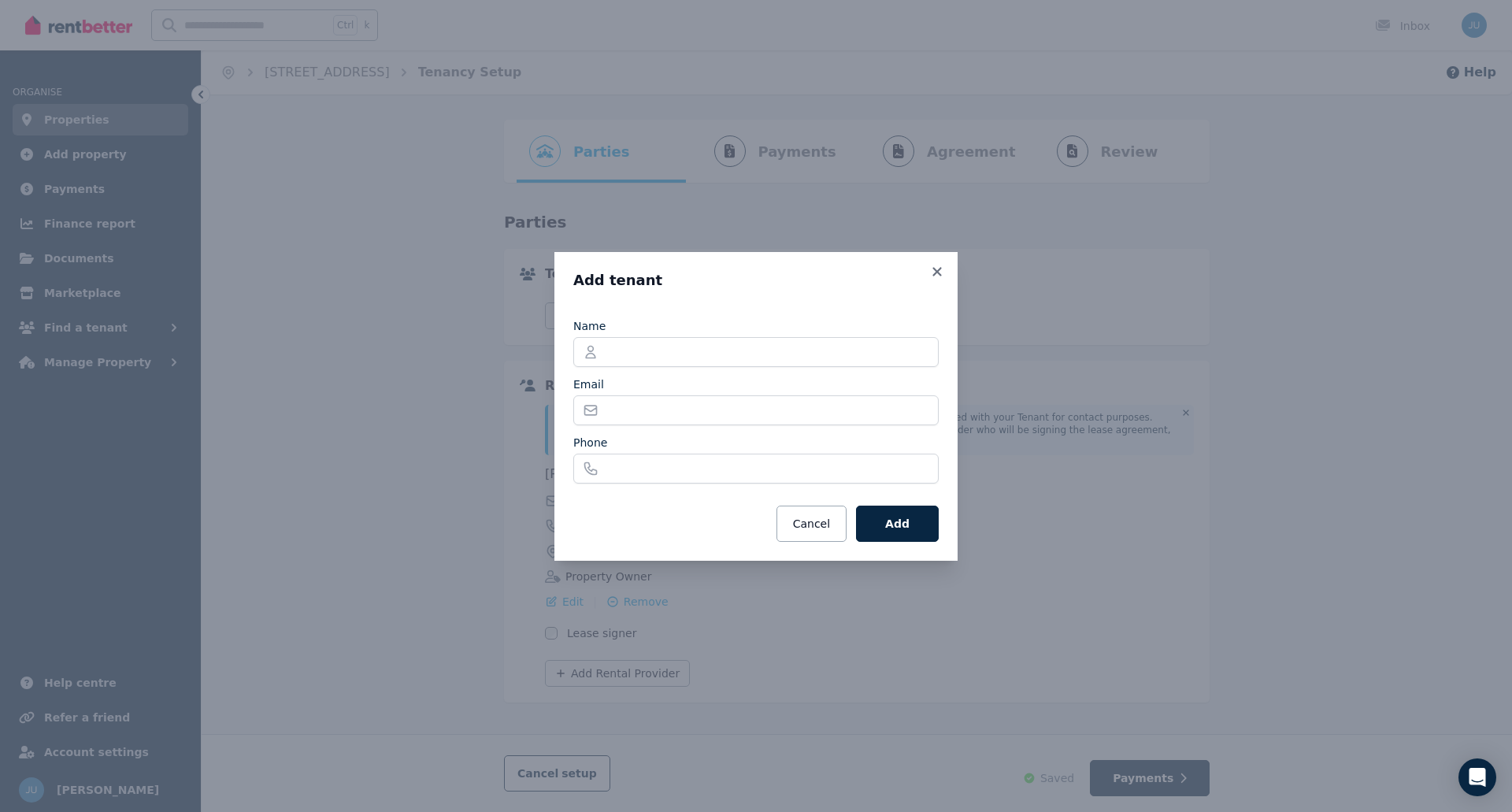
click at [937, 274] on icon at bounding box center [937, 271] width 16 height 14
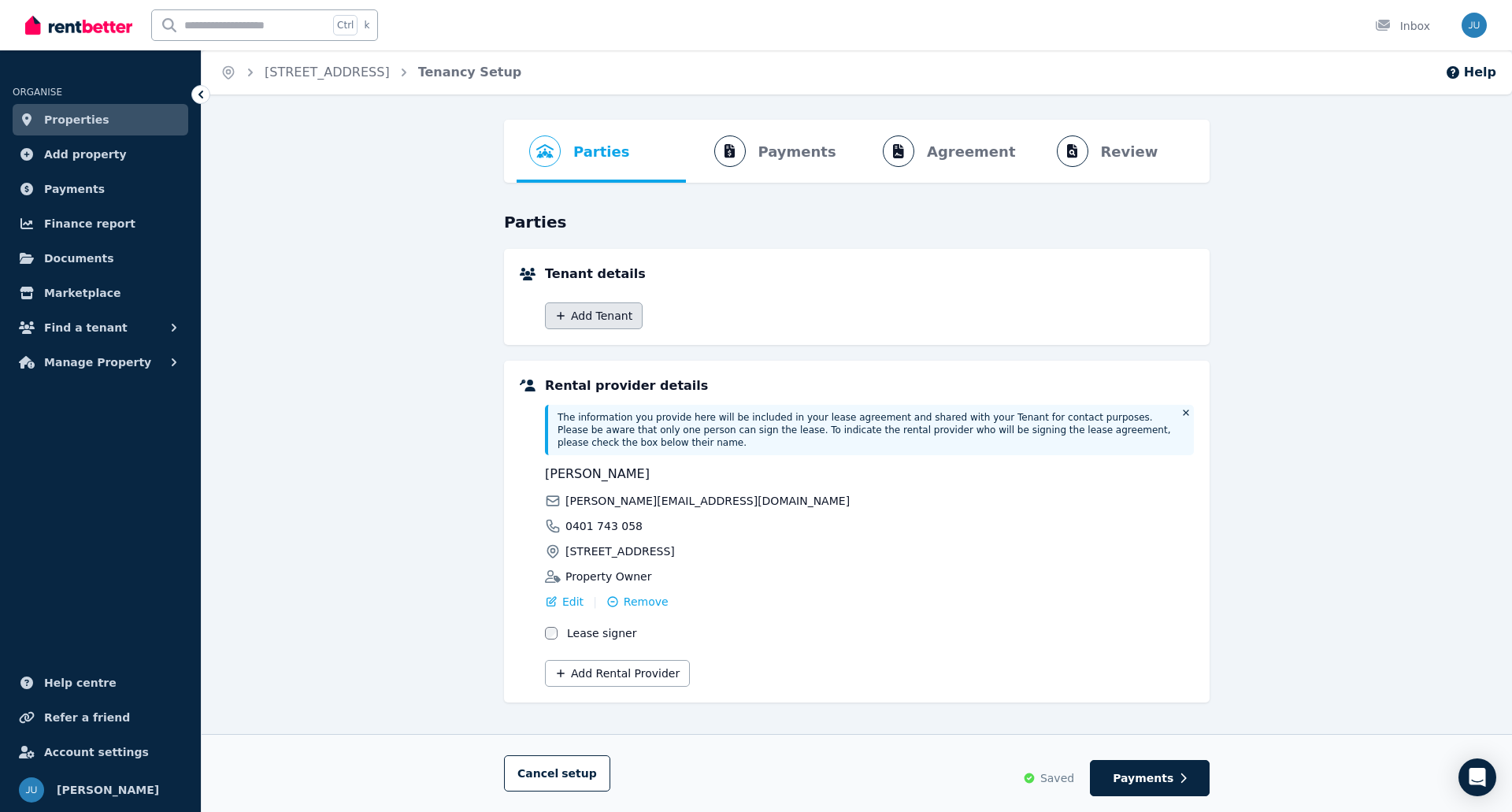
click at [601, 314] on button "Add Tenant" at bounding box center [593, 315] width 98 height 27
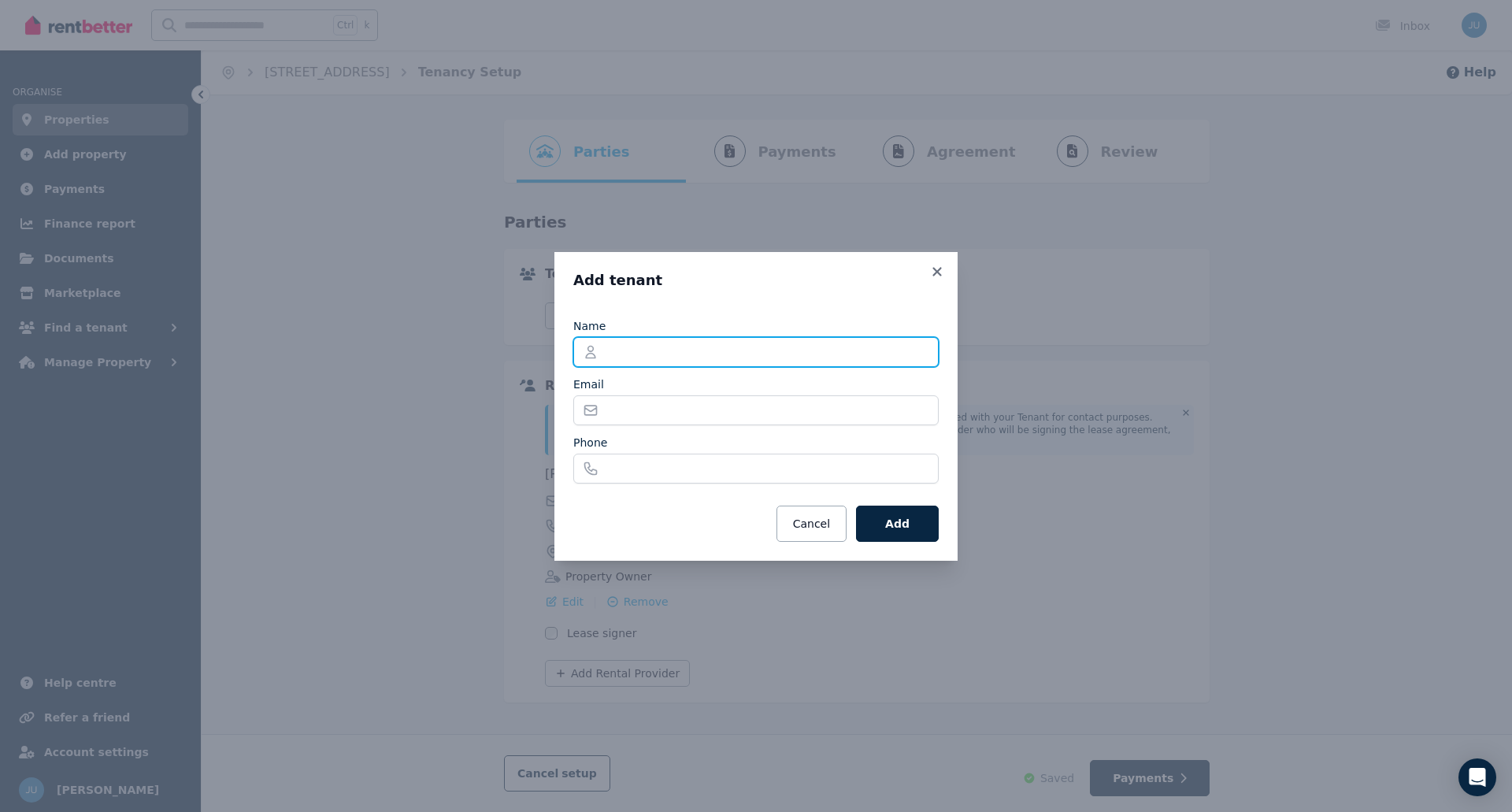
click at [616, 353] on input "Name" at bounding box center [756, 352] width 366 height 30
click at [687, 339] on input "Name" at bounding box center [756, 352] width 366 height 30
click at [935, 272] on icon at bounding box center [936, 271] width 9 height 9
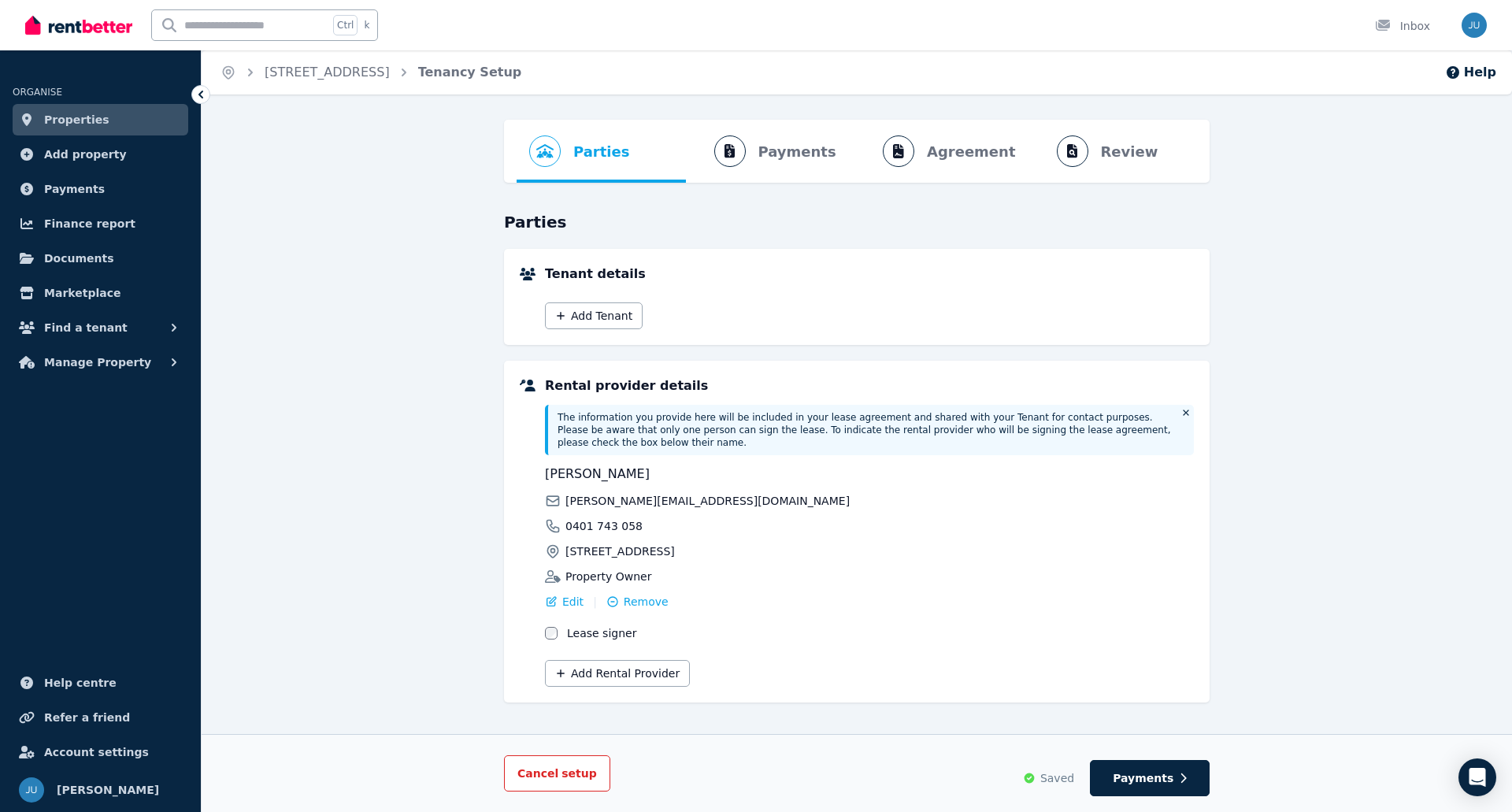
click at [562, 774] on span "setup" at bounding box center [580, 774] width 35 height 16
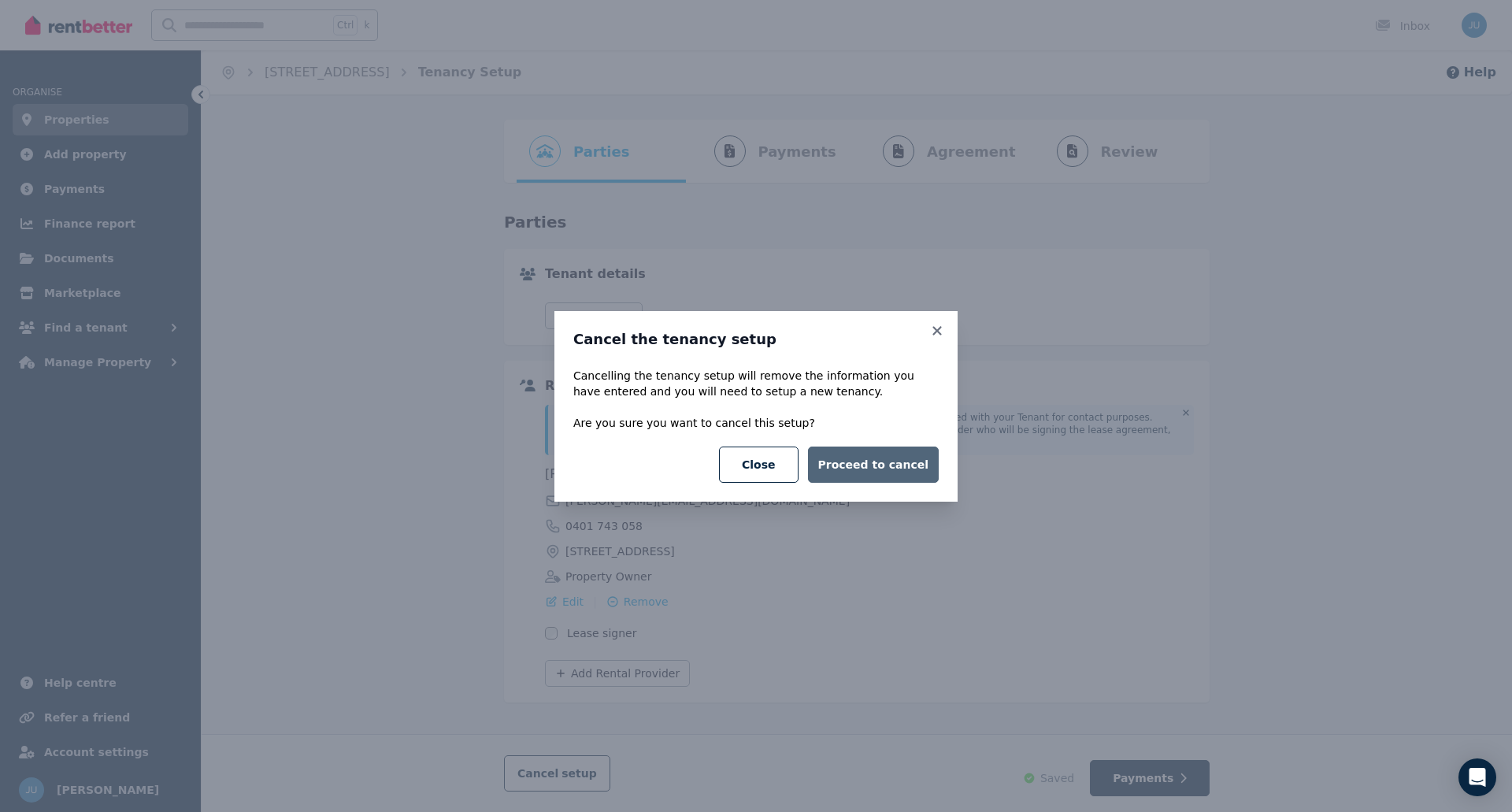
click at [875, 463] on button "Proceed to cancel" at bounding box center [873, 464] width 131 height 36
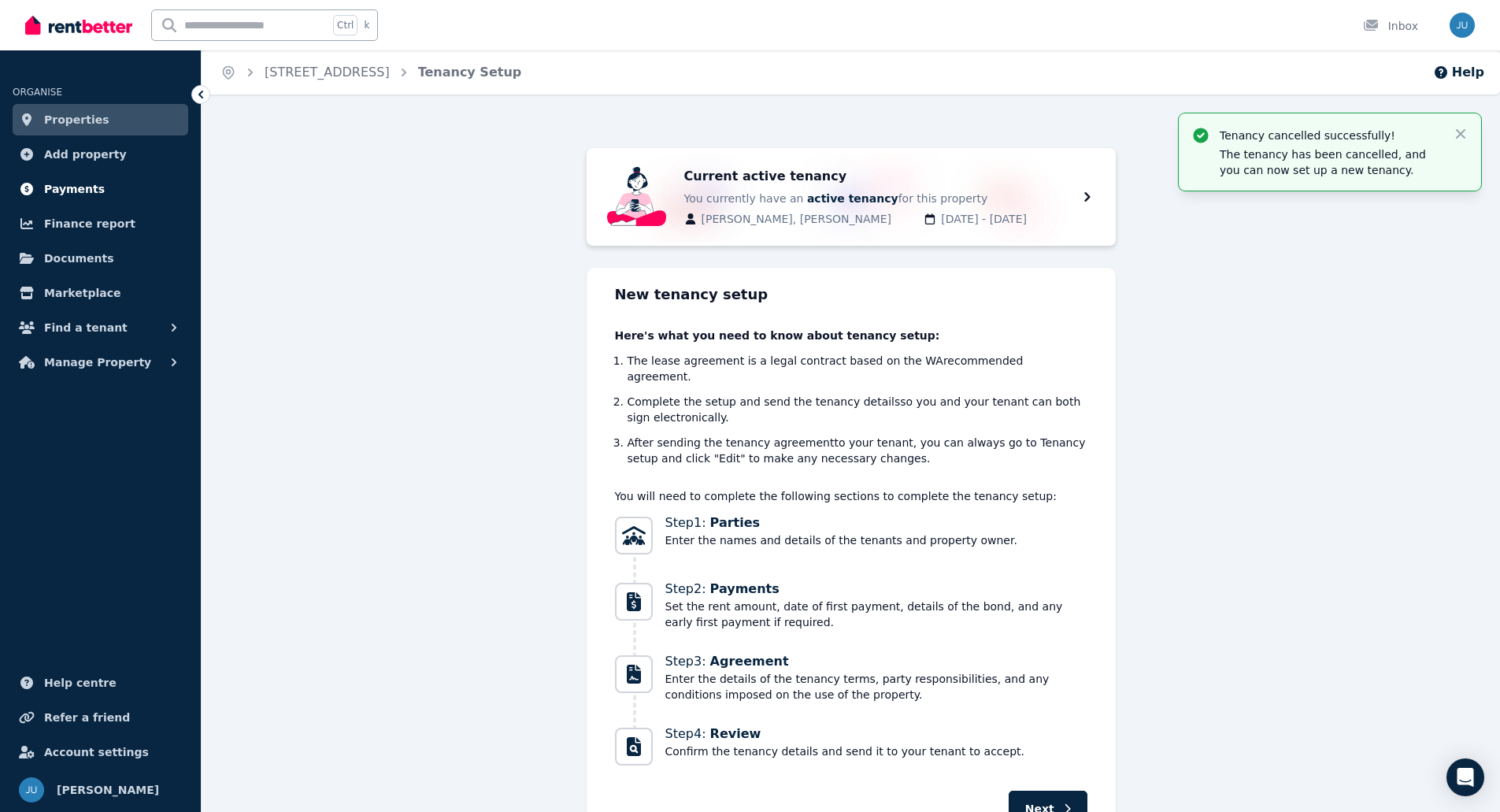
click at [80, 193] on span "Payments" at bounding box center [75, 188] width 61 height 19
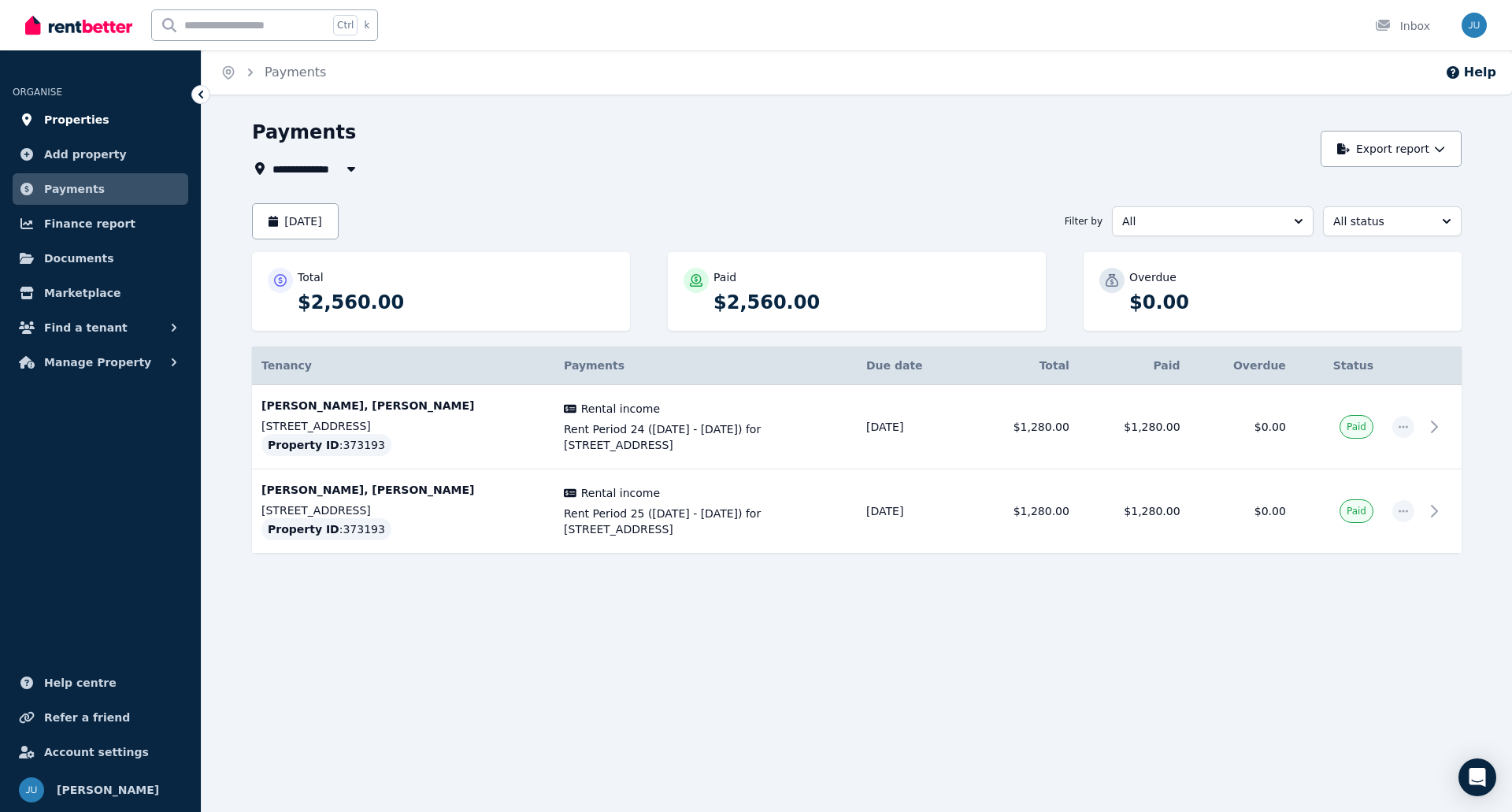
click at [43, 117] on link "Properties" at bounding box center [101, 119] width 175 height 32
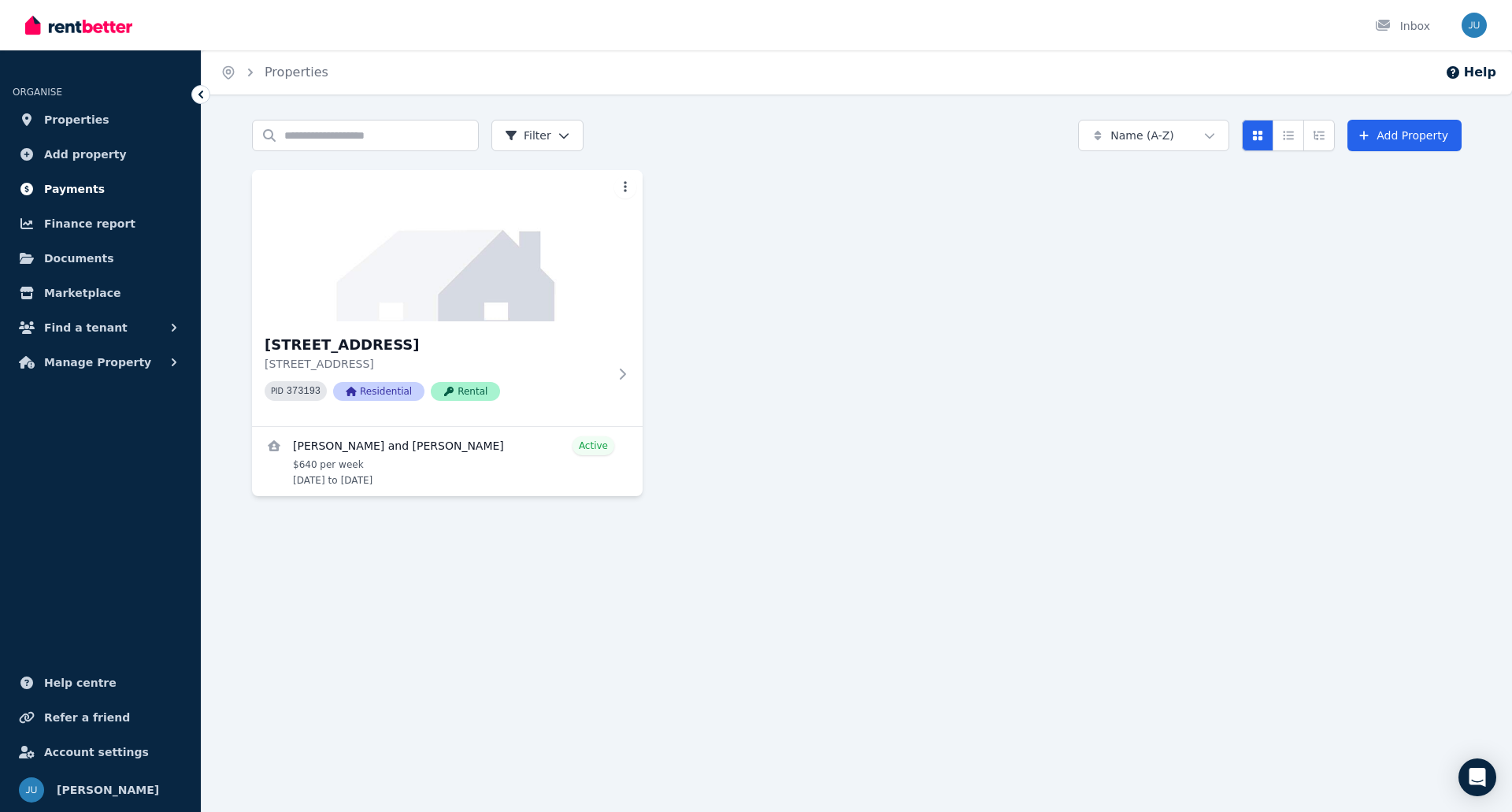
click at [75, 191] on span "Payments" at bounding box center [75, 188] width 61 height 19
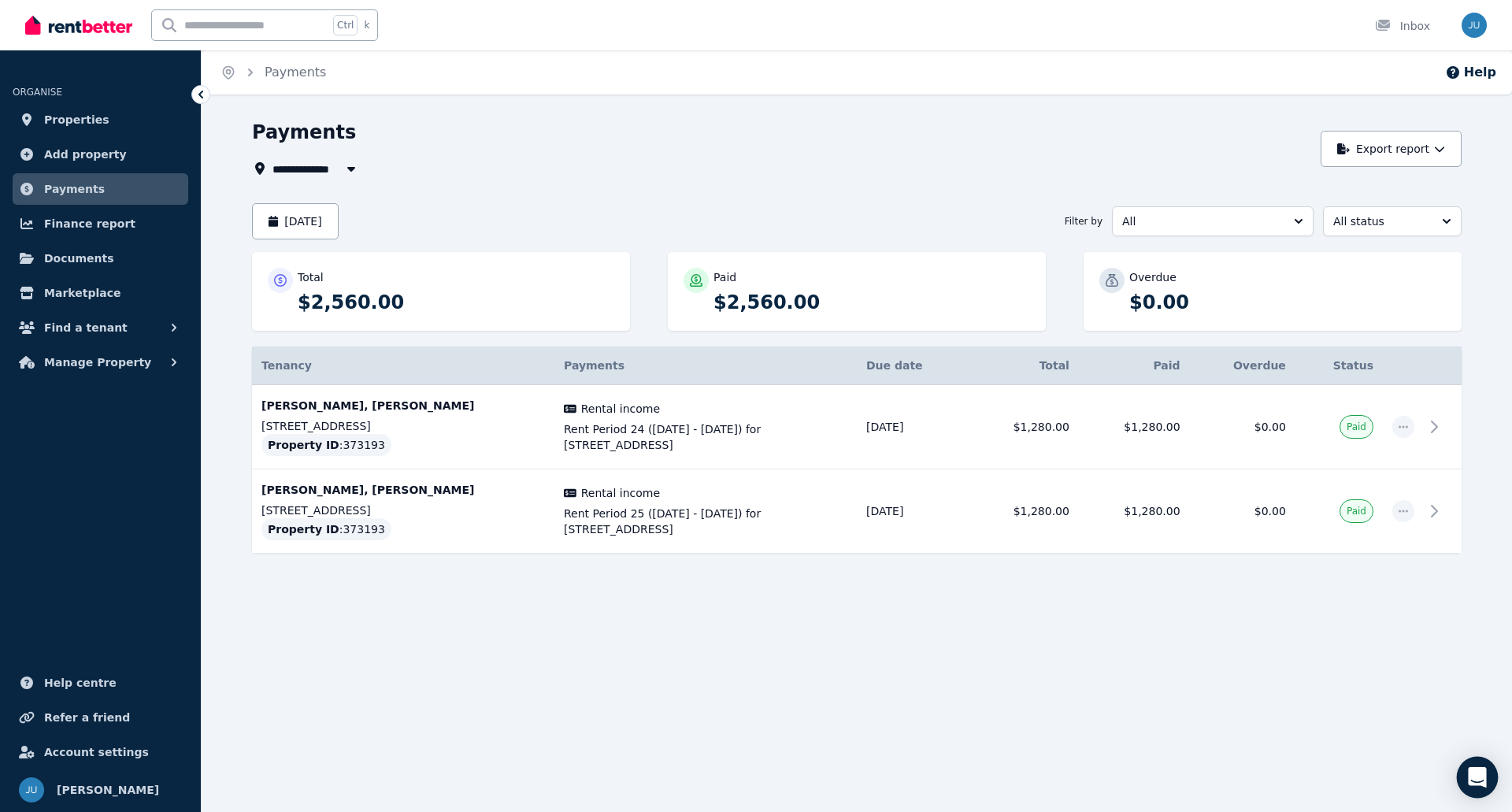
click at [1485, 773] on icon "Open Intercom Messenger" at bounding box center [1478, 777] width 21 height 21
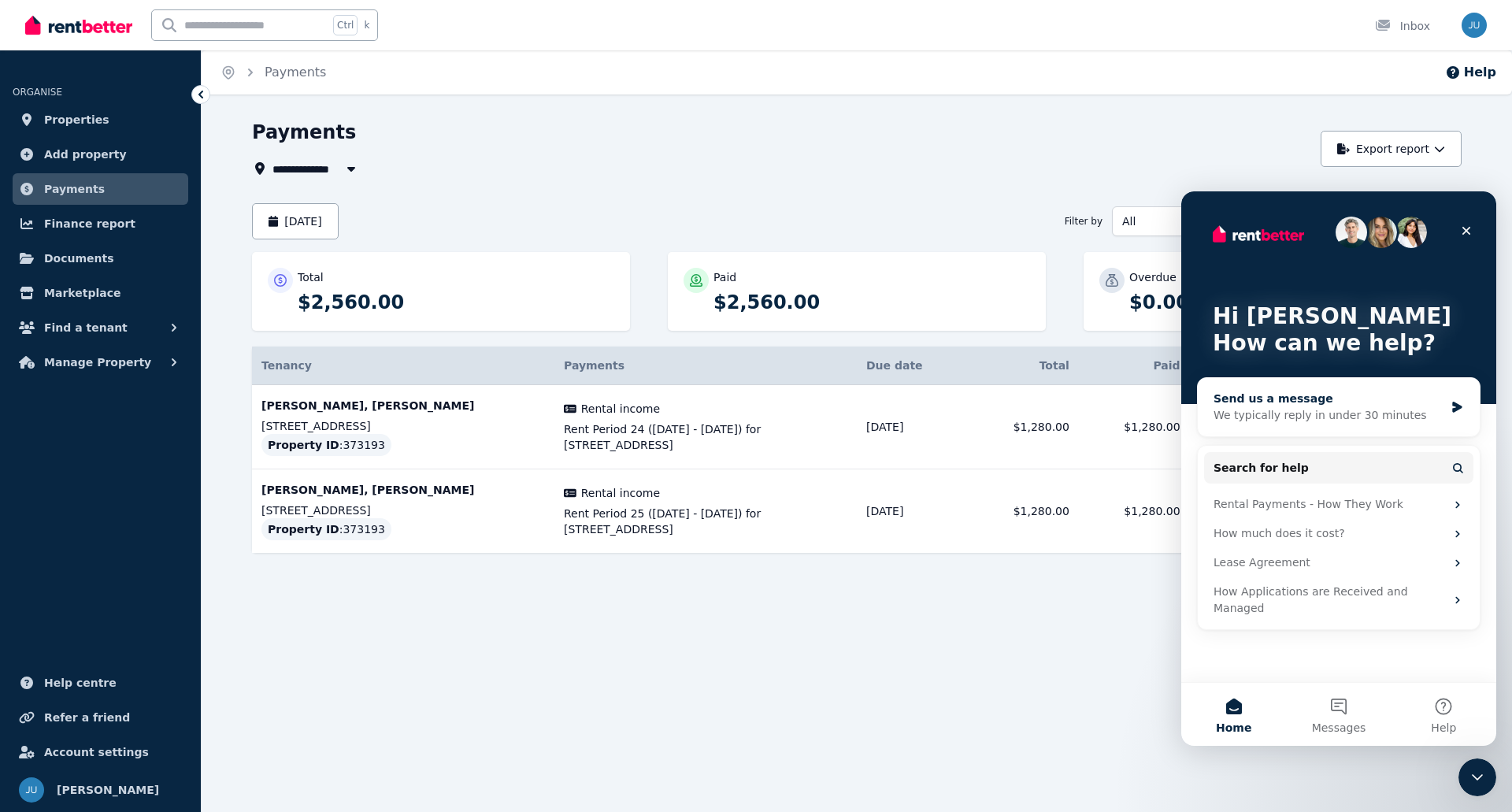
click at [1346, 396] on div "Send us a message" at bounding box center [1329, 398] width 231 height 17
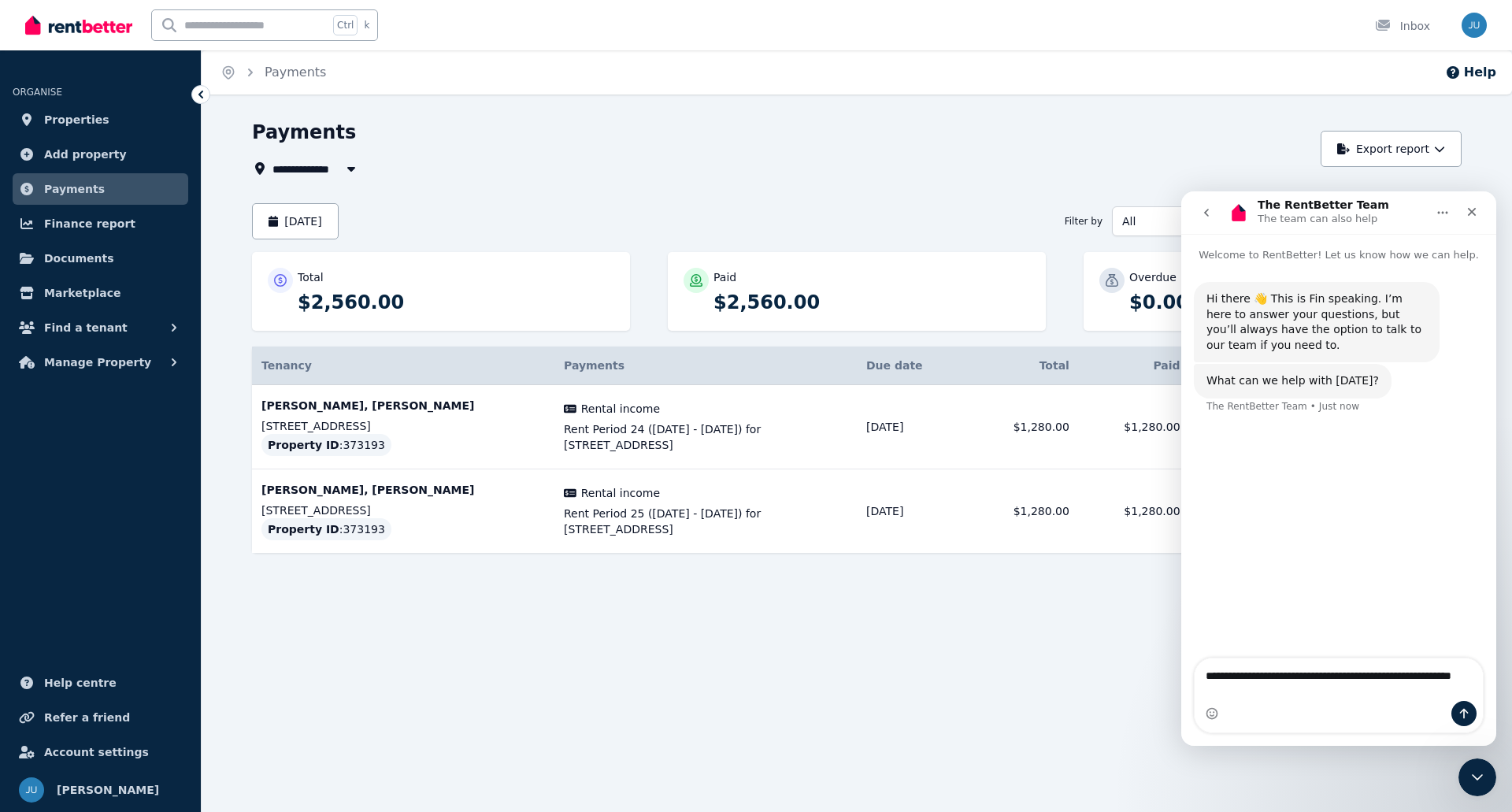
type textarea "**********"
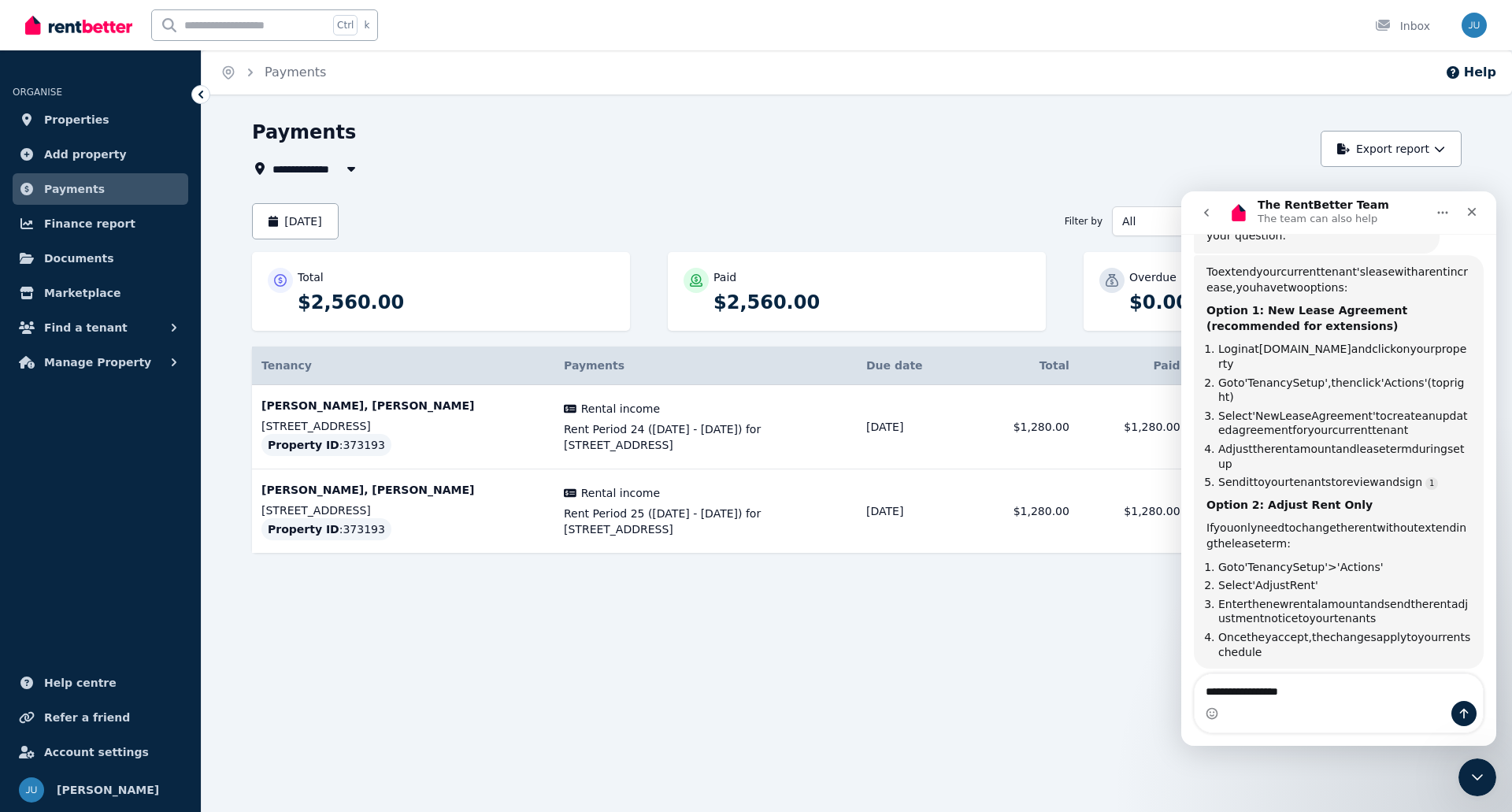
scroll to position [296, 0]
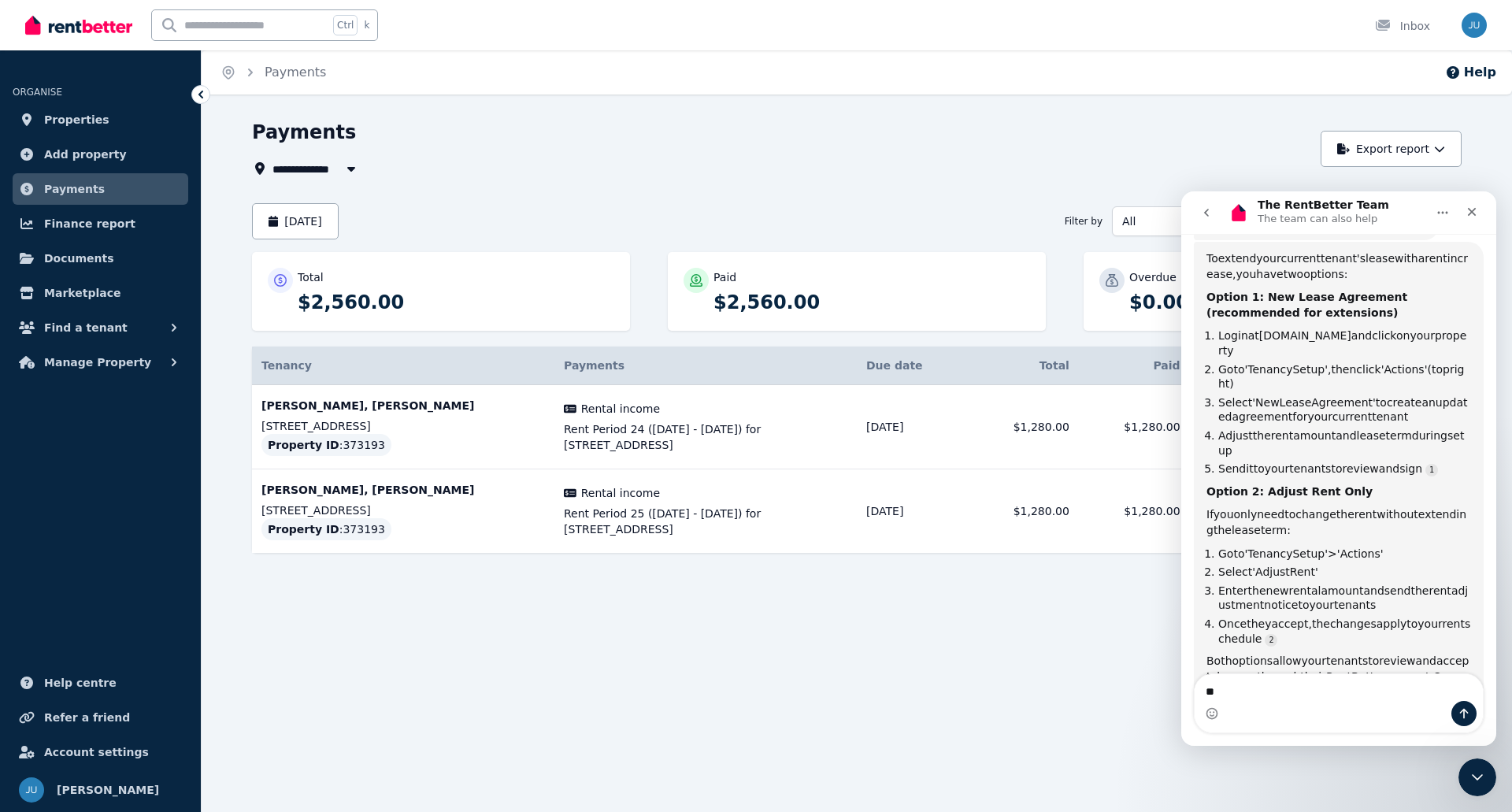
type textarea "*"
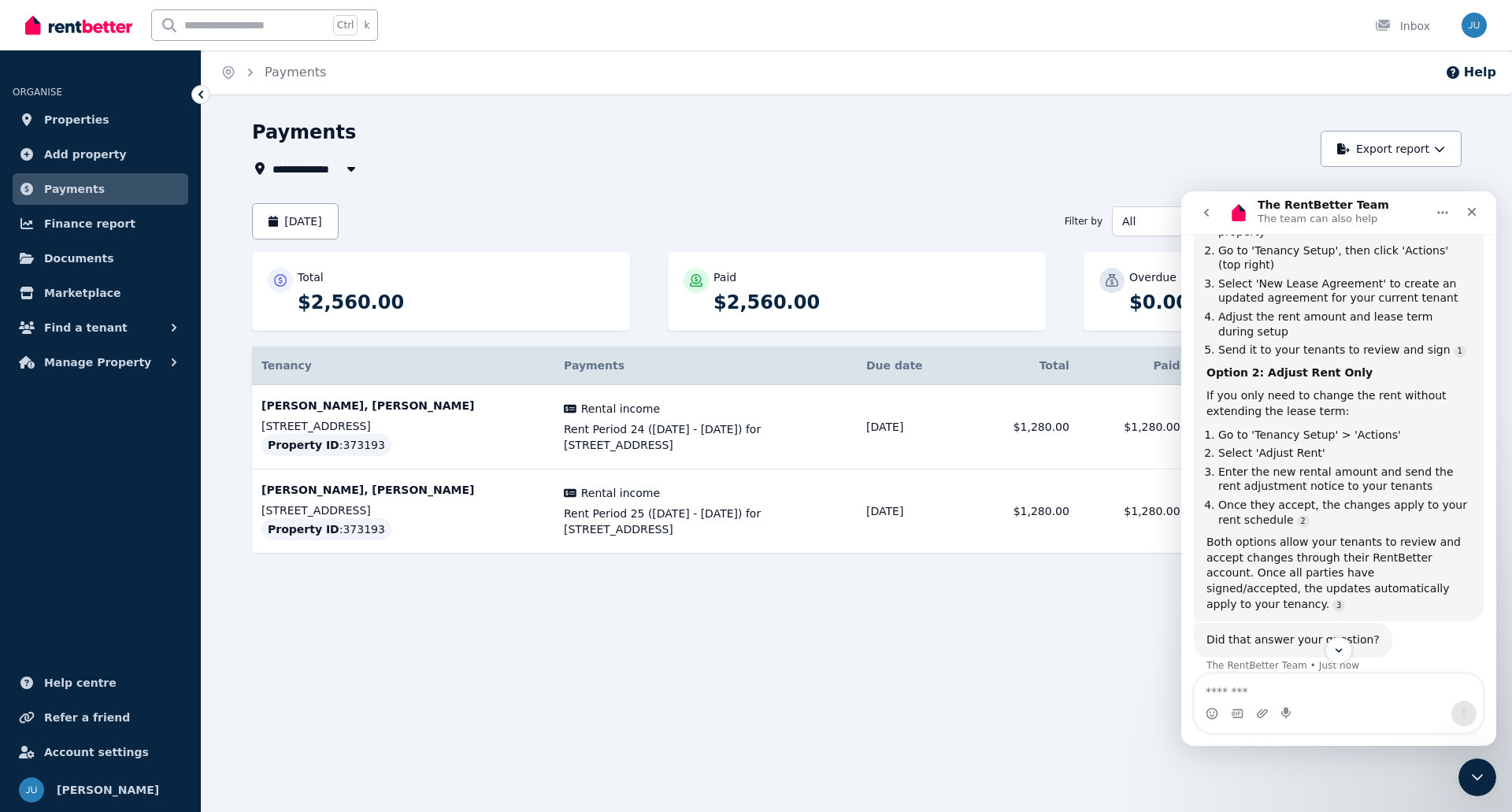
scroll to position [418, 0]
